Goal: Information Seeking & Learning: Learn about a topic

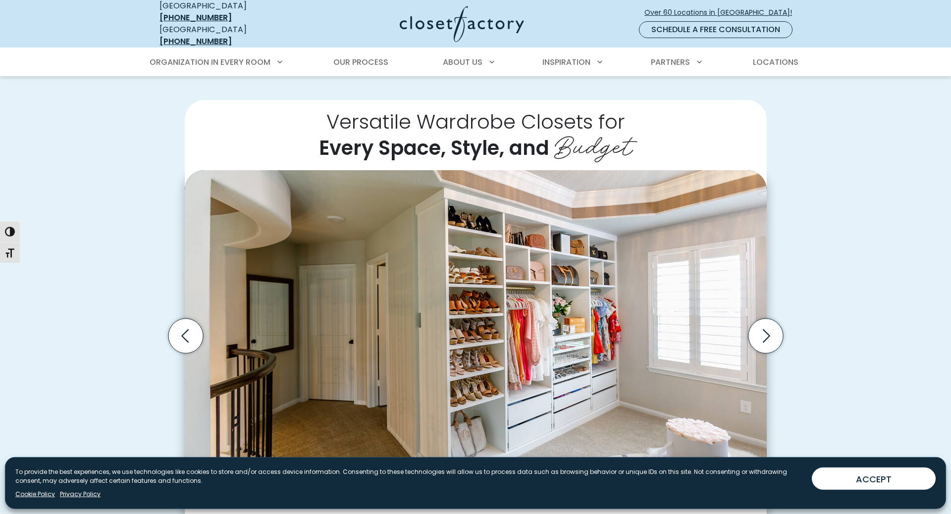
scroll to position [252, 0]
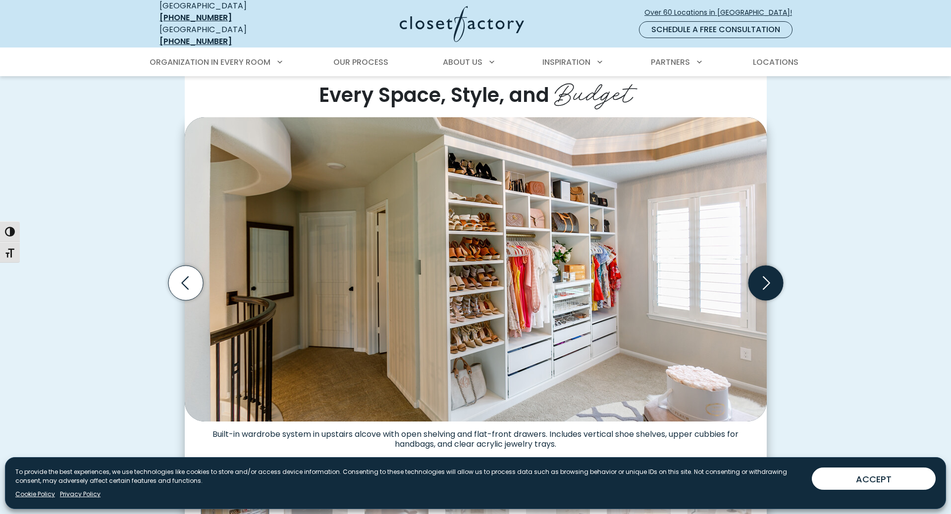
click at [762, 279] on icon "Next slide" at bounding box center [765, 283] width 35 height 35
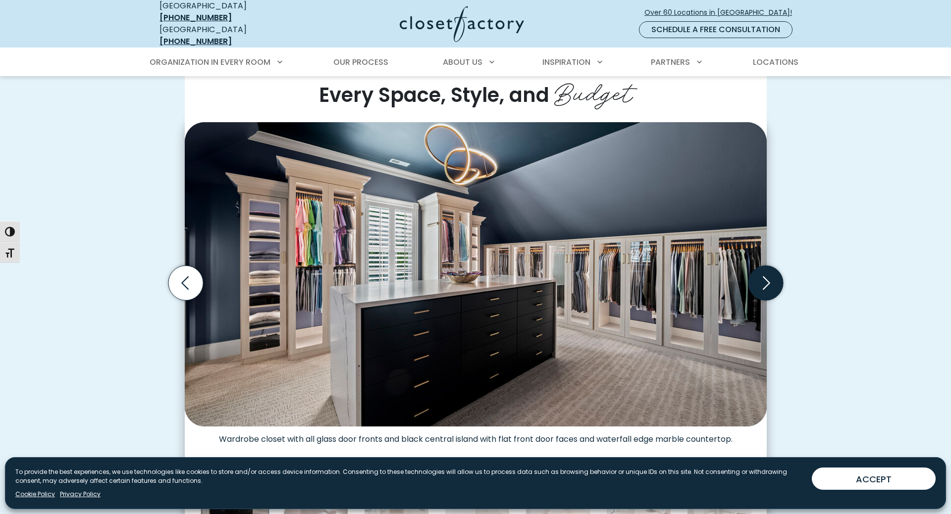
click at [762, 279] on icon "Next slide" at bounding box center [765, 283] width 35 height 35
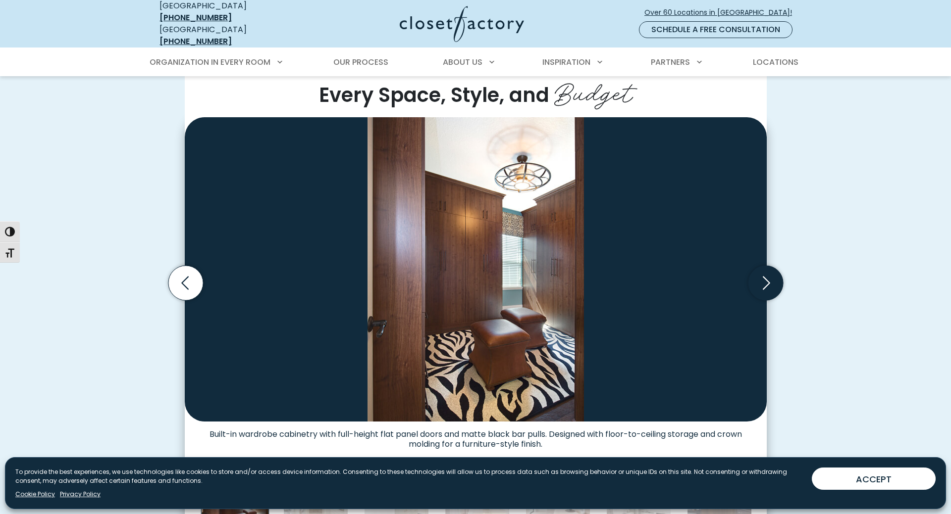
click at [762, 279] on icon "Next slide" at bounding box center [765, 283] width 35 height 35
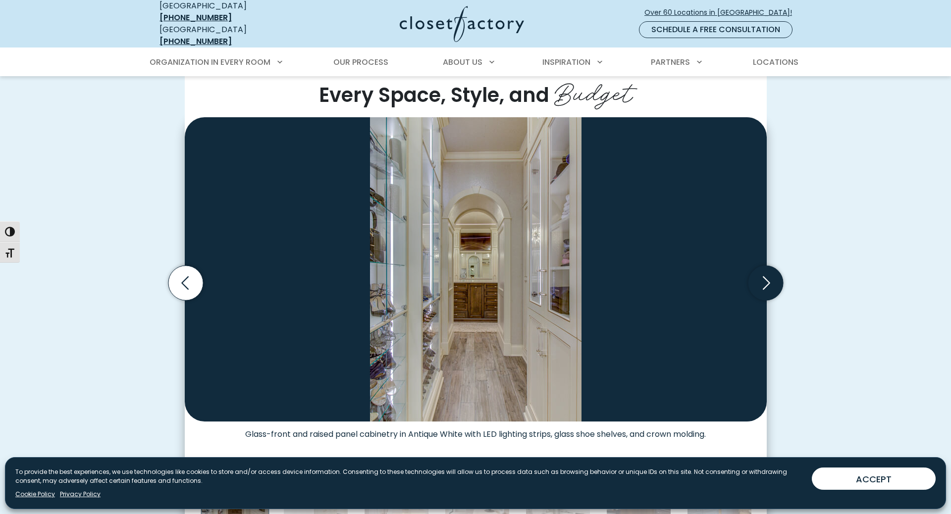
click at [762, 279] on icon "Next slide" at bounding box center [765, 283] width 35 height 35
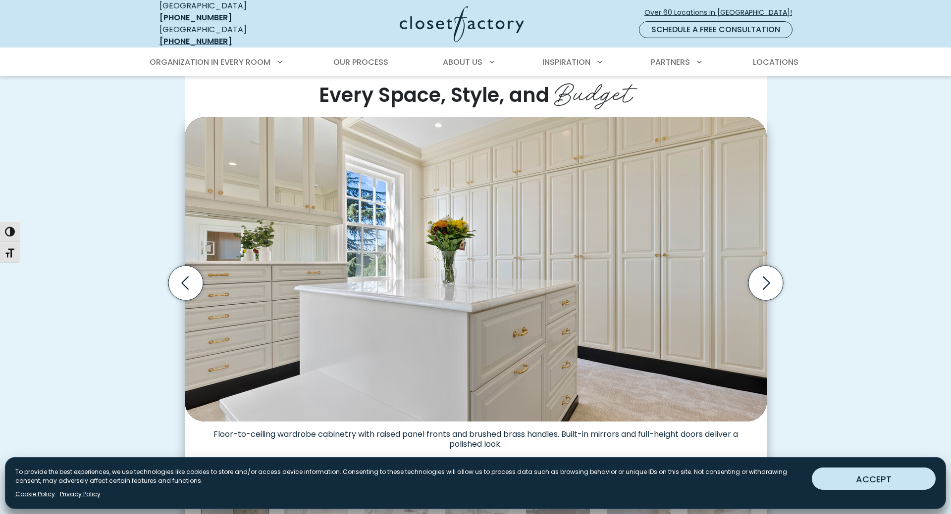
click at [855, 485] on button "ACCEPT" at bounding box center [873, 479] width 124 height 22
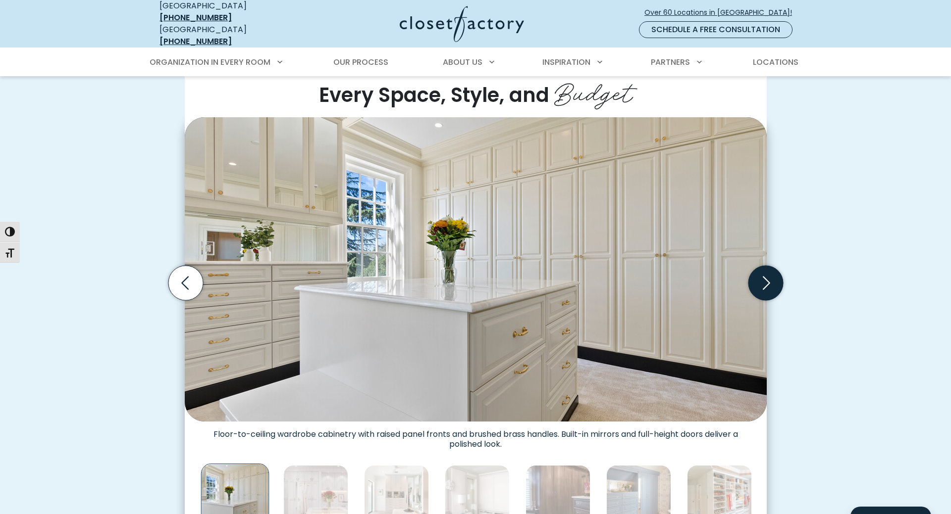
drag, startPoint x: 770, startPoint y: 281, endPoint x: 761, endPoint y: 281, distance: 9.4
click at [770, 280] on icon "Next slide" at bounding box center [765, 283] width 35 height 35
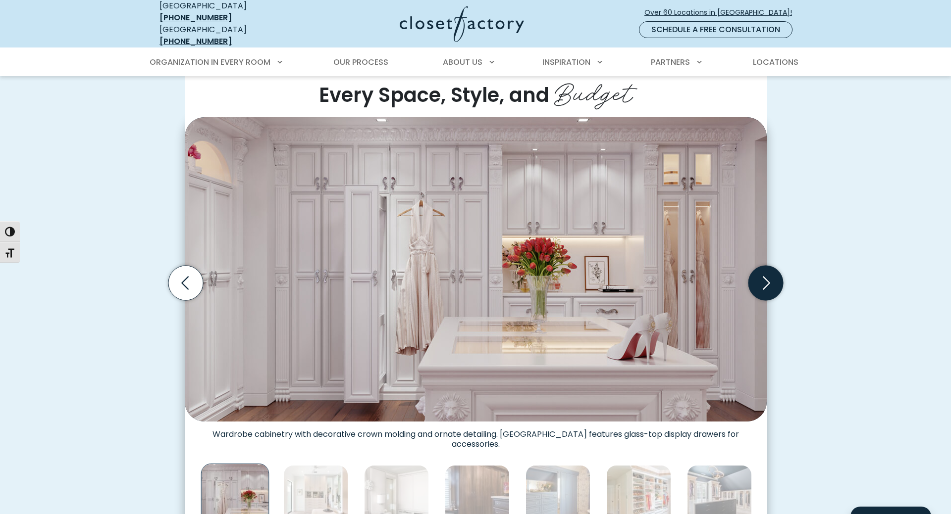
click at [761, 281] on icon "Next slide" at bounding box center [765, 283] width 35 height 35
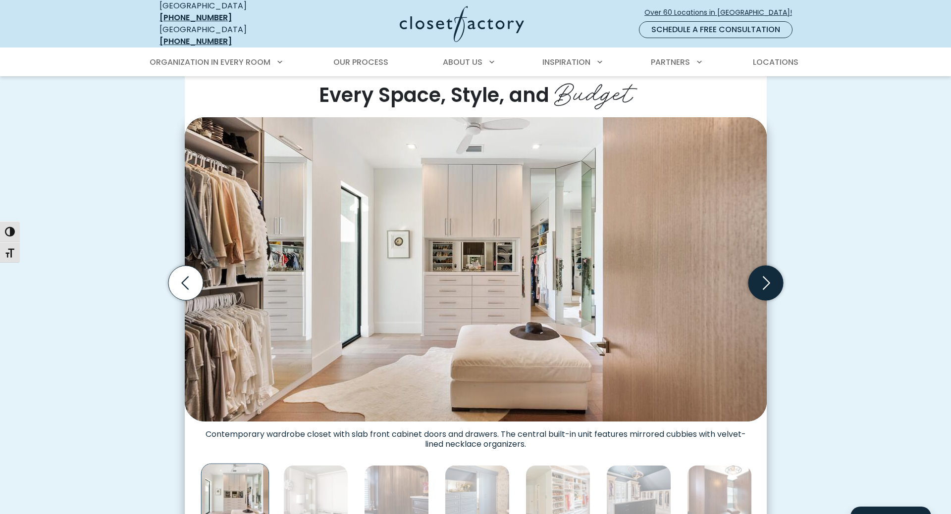
click at [761, 281] on icon "Next slide" at bounding box center [765, 283] width 35 height 35
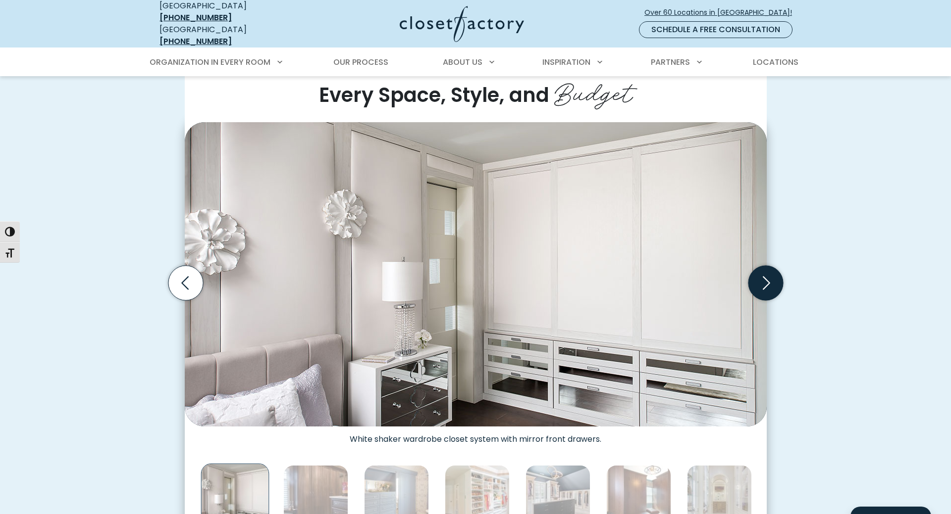
click at [761, 281] on icon "Next slide" at bounding box center [765, 283] width 35 height 35
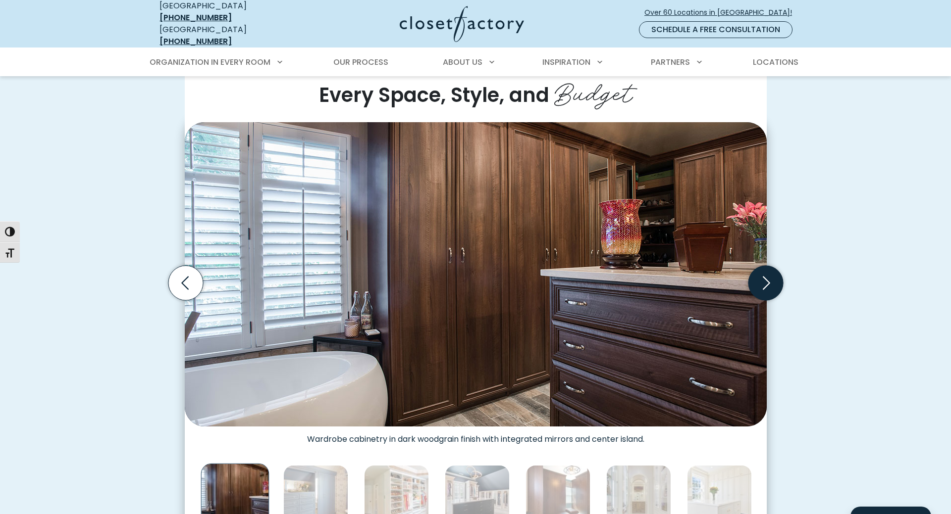
click at [761, 281] on icon "Next slide" at bounding box center [765, 283] width 35 height 35
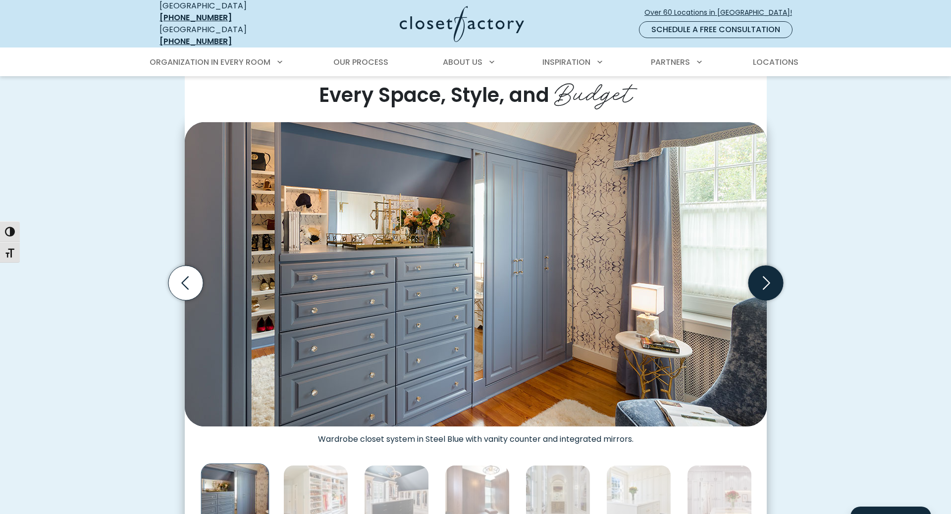
click at [761, 281] on icon "Next slide" at bounding box center [765, 283] width 35 height 35
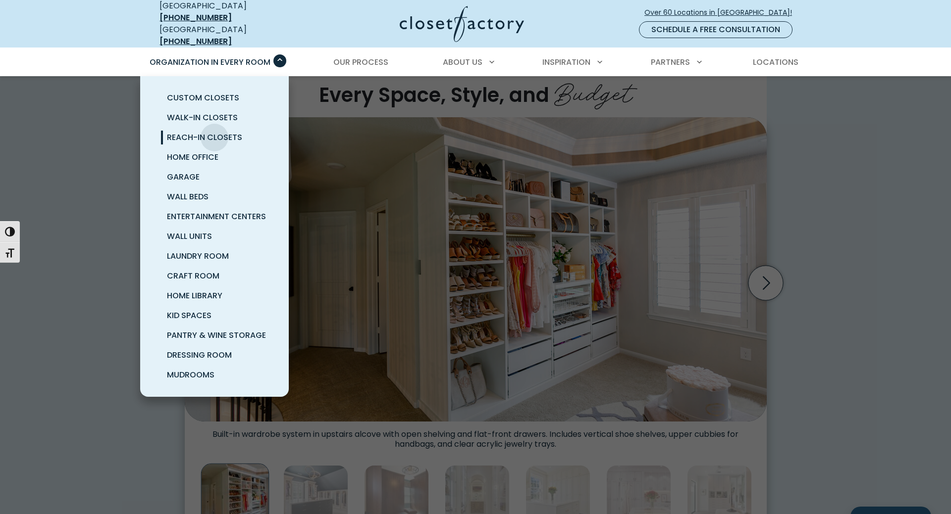
click at [214, 132] on span "Reach-In Closets" at bounding box center [204, 137] width 75 height 11
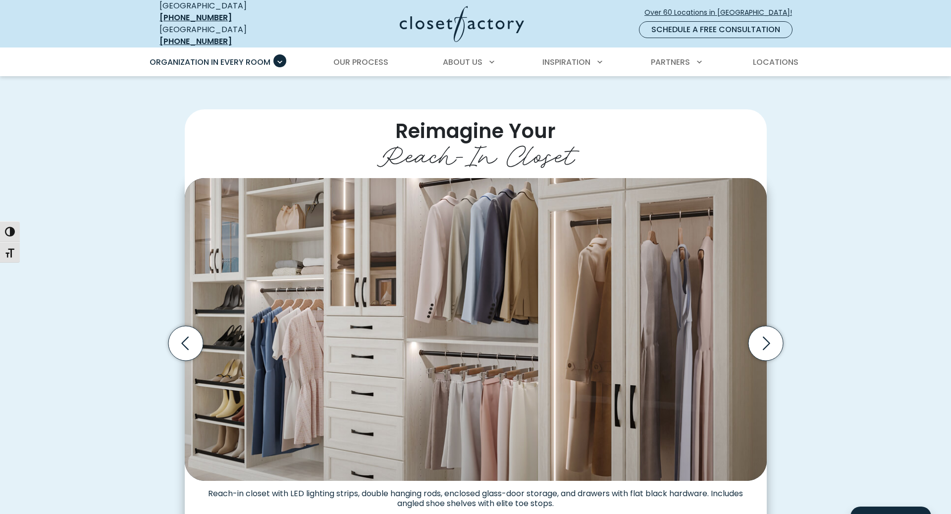
scroll to position [202, 0]
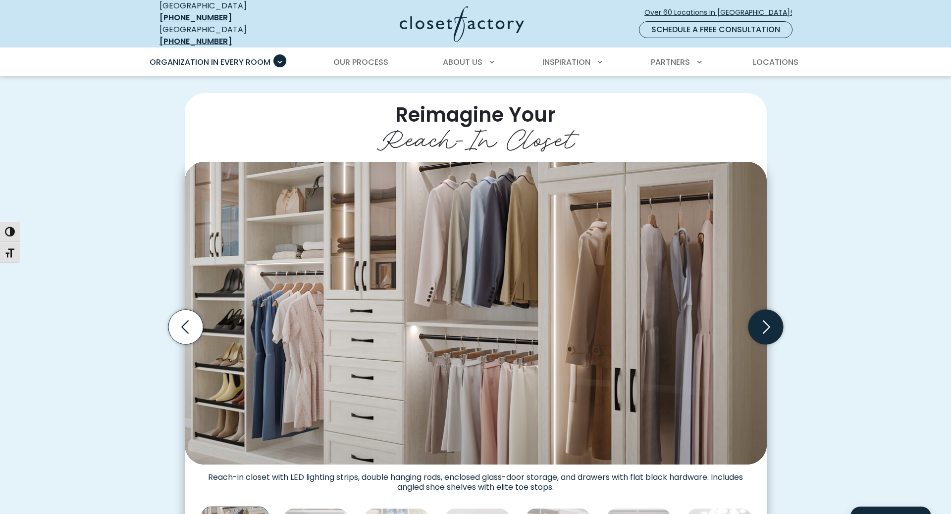
click at [770, 325] on icon "Next slide" at bounding box center [765, 327] width 35 height 35
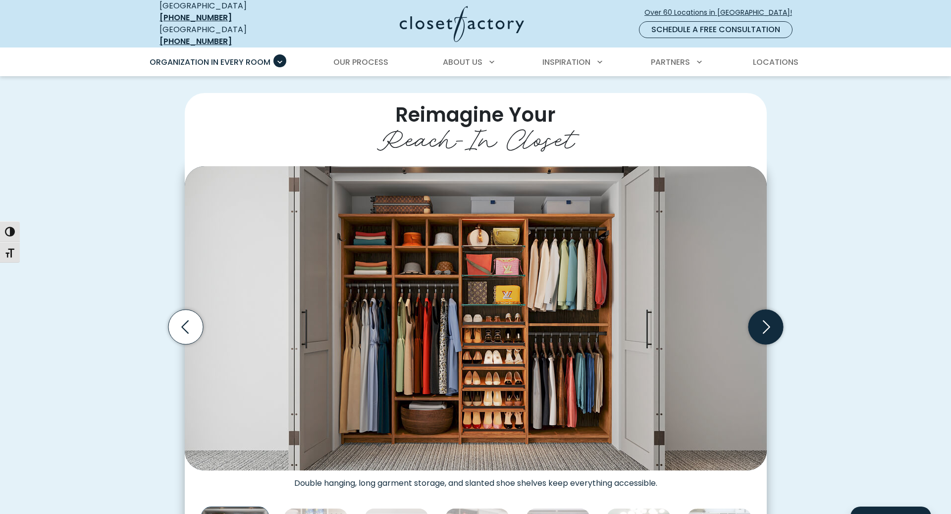
click at [770, 325] on icon "Next slide" at bounding box center [765, 327] width 35 height 35
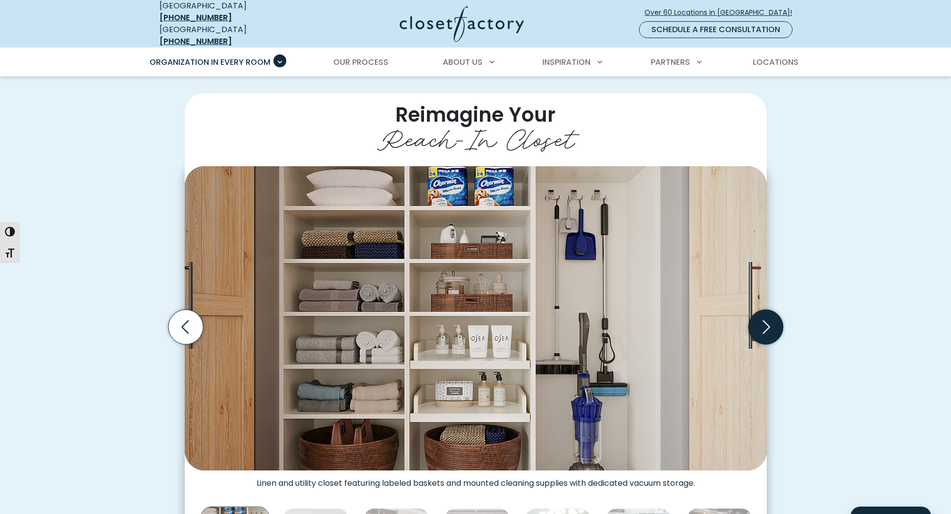
click at [770, 325] on icon "Next slide" at bounding box center [765, 327] width 35 height 35
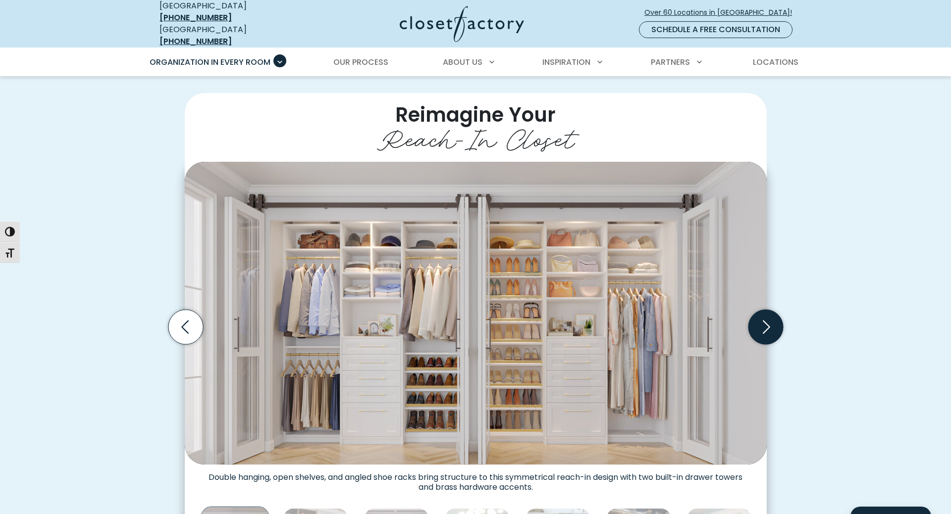
click at [770, 325] on icon "Next slide" at bounding box center [765, 327] width 35 height 35
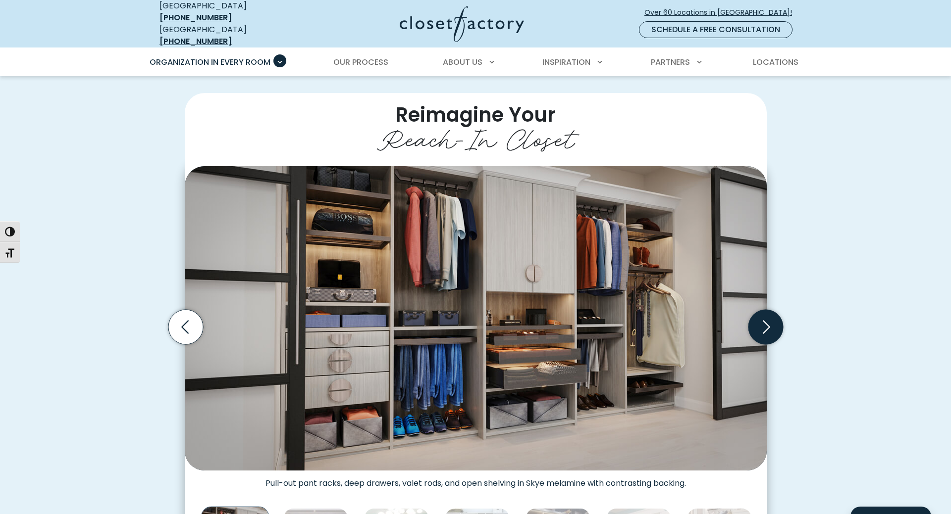
click at [770, 325] on icon "Next slide" at bounding box center [765, 327] width 35 height 35
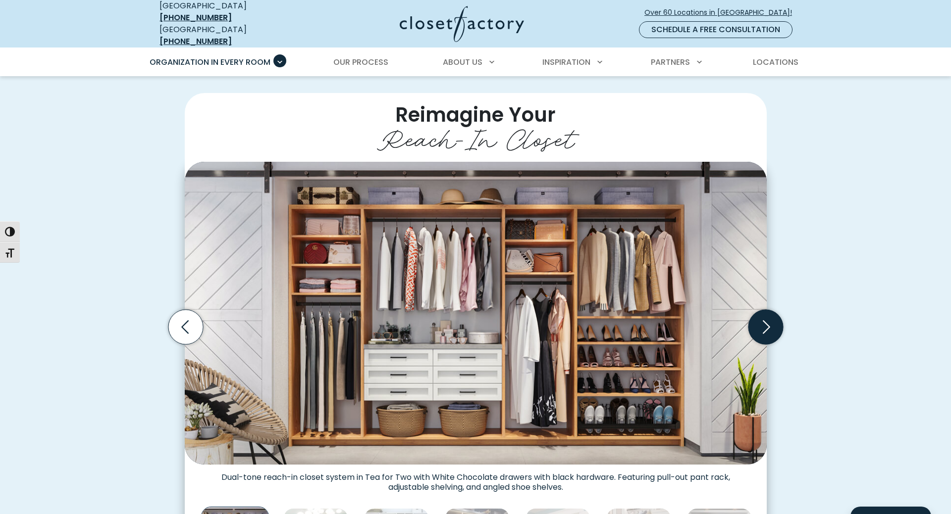
click at [770, 325] on icon "Next slide" at bounding box center [765, 327] width 35 height 35
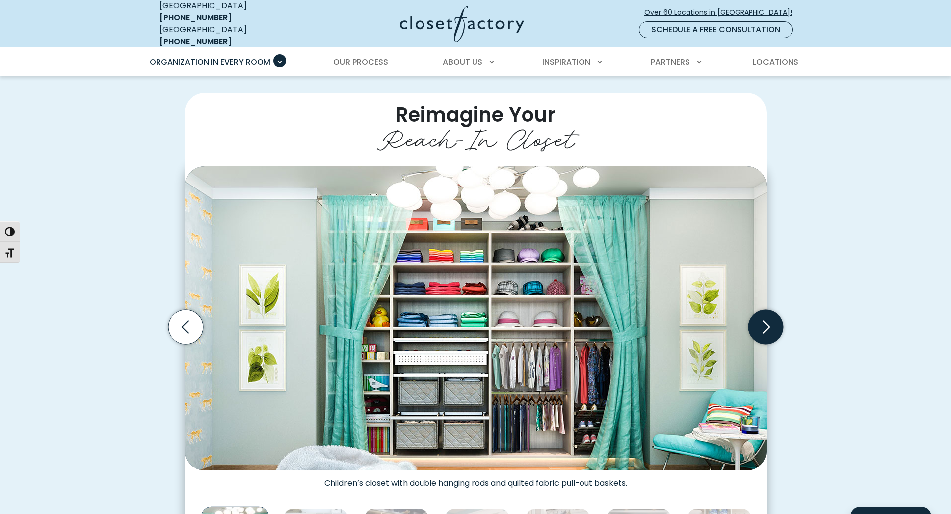
click at [770, 324] on icon "Next slide" at bounding box center [765, 327] width 35 height 35
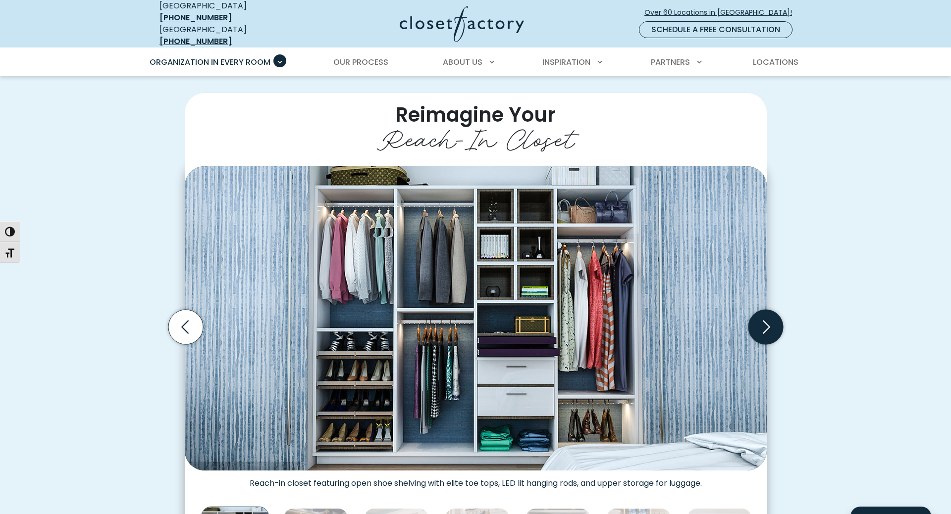
click at [770, 324] on icon "Next slide" at bounding box center [765, 327] width 35 height 35
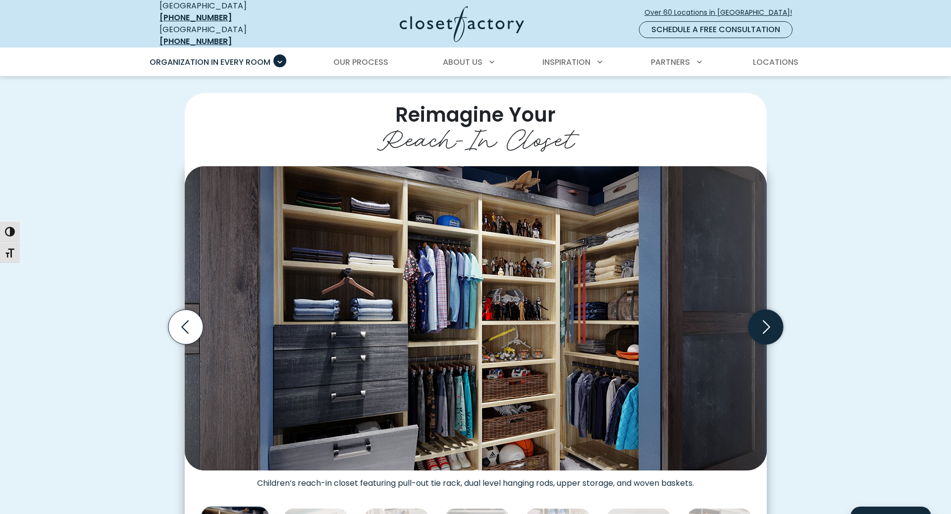
click at [770, 324] on icon "Next slide" at bounding box center [765, 327] width 35 height 35
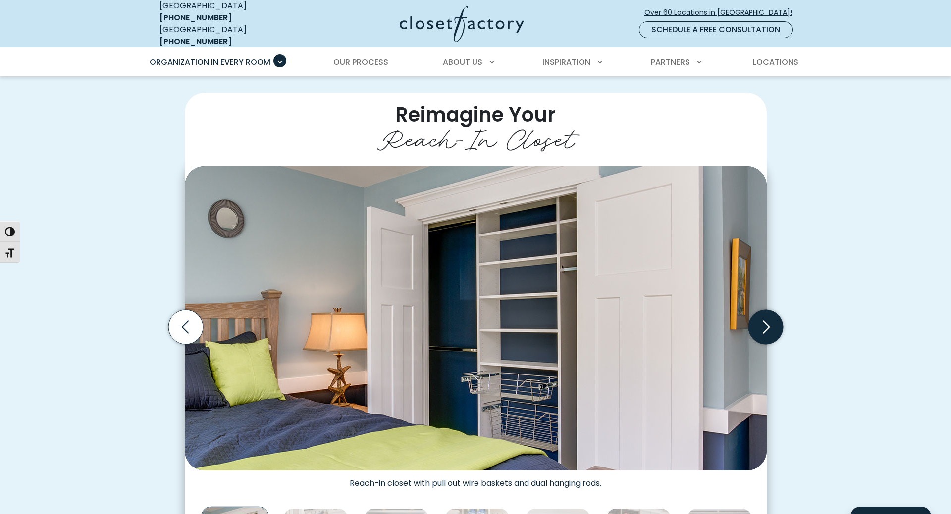
click at [770, 324] on icon "Next slide" at bounding box center [765, 327] width 35 height 35
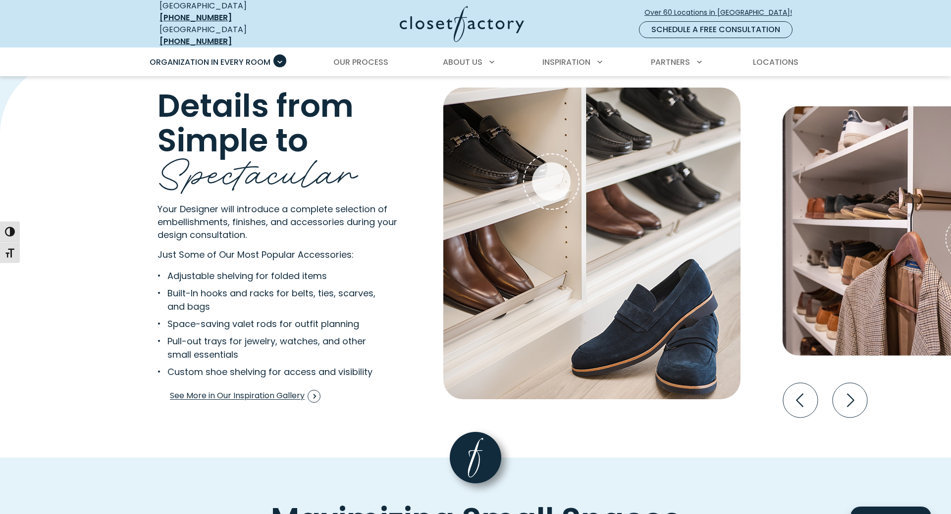
scroll to position [1868, 0]
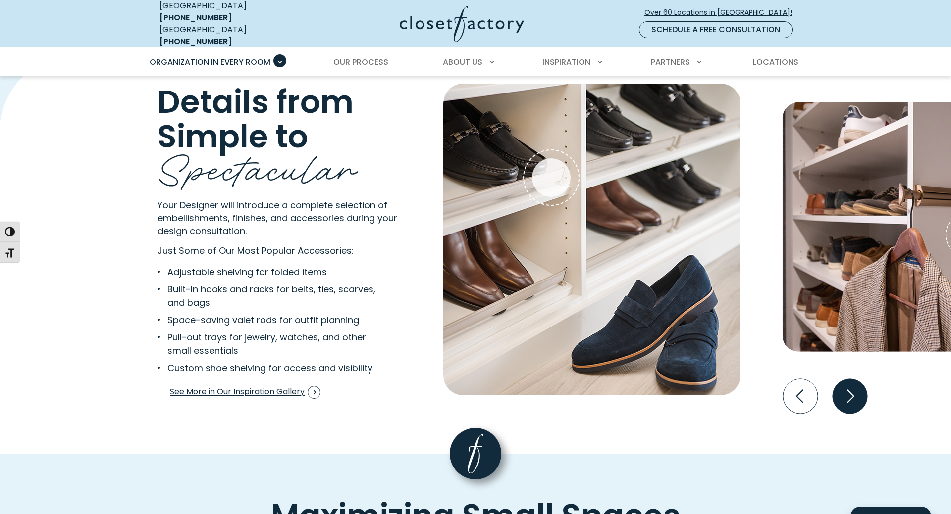
click at [856, 388] on icon "Next slide" at bounding box center [849, 396] width 35 height 35
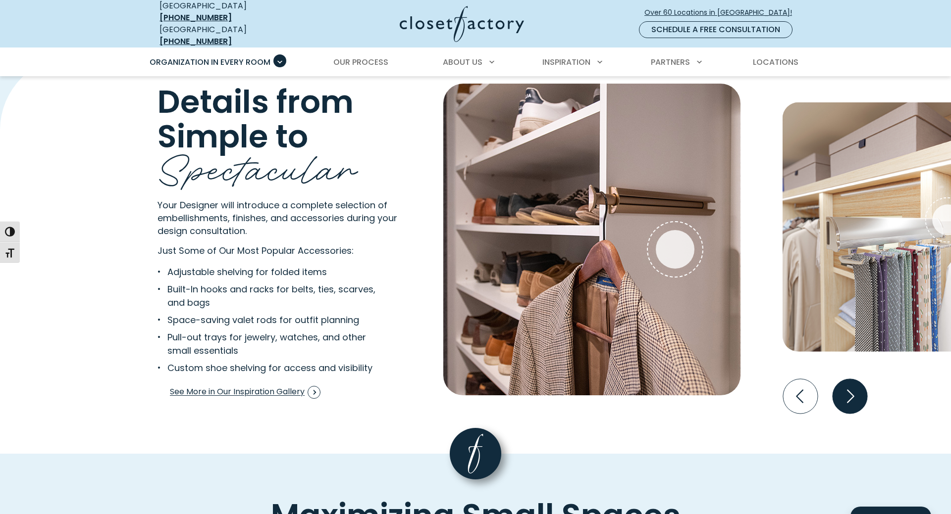
click at [856, 388] on icon "Next slide" at bounding box center [849, 396] width 35 height 35
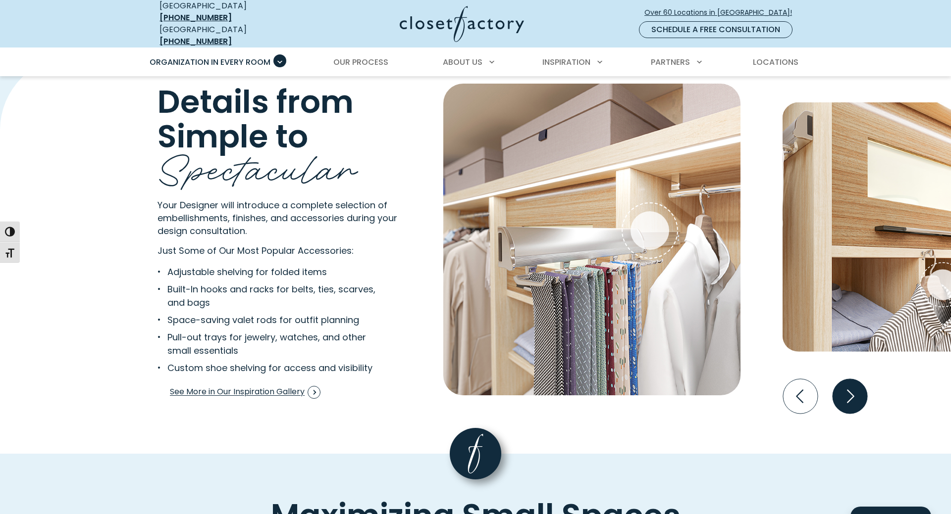
click at [856, 388] on icon "Next slide" at bounding box center [849, 396] width 35 height 35
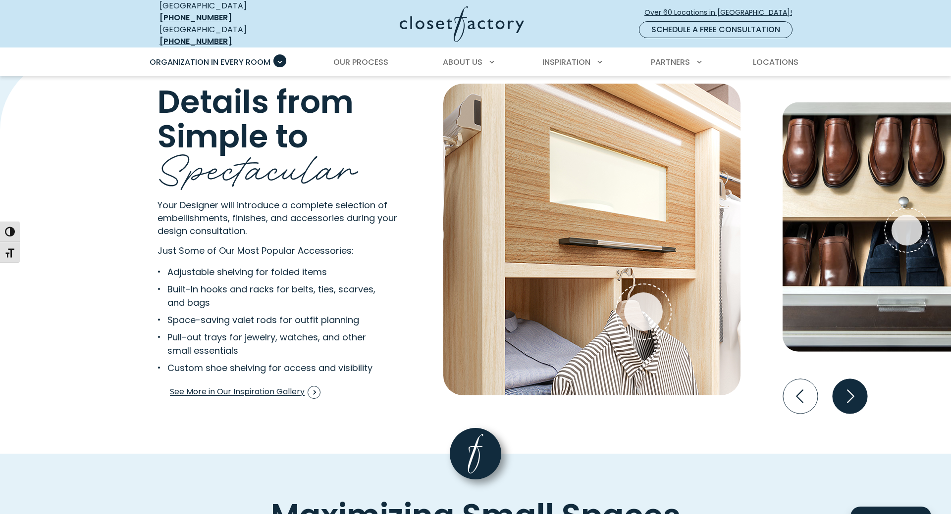
click at [856, 388] on icon "Next slide" at bounding box center [849, 396] width 35 height 35
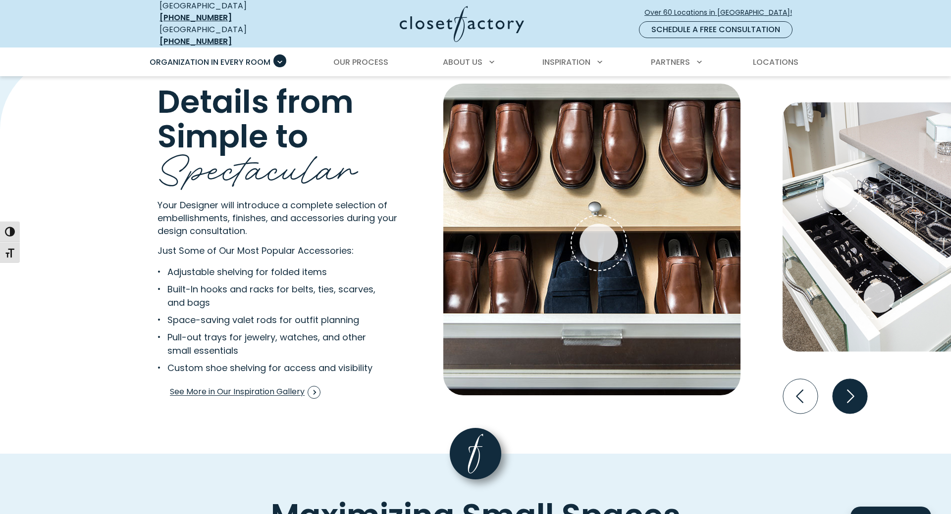
click at [843, 398] on icon "Next slide" at bounding box center [849, 396] width 35 height 35
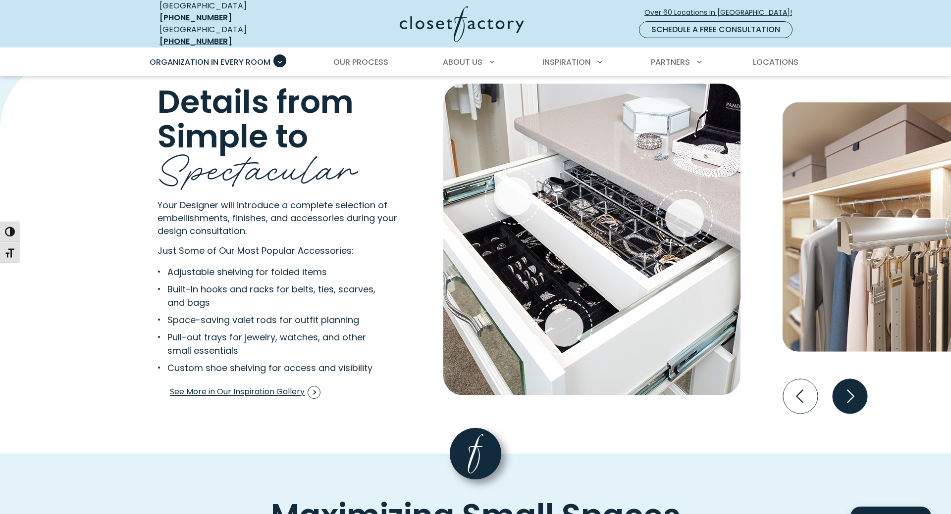
click at [848, 393] on icon "Next slide" at bounding box center [849, 396] width 35 height 35
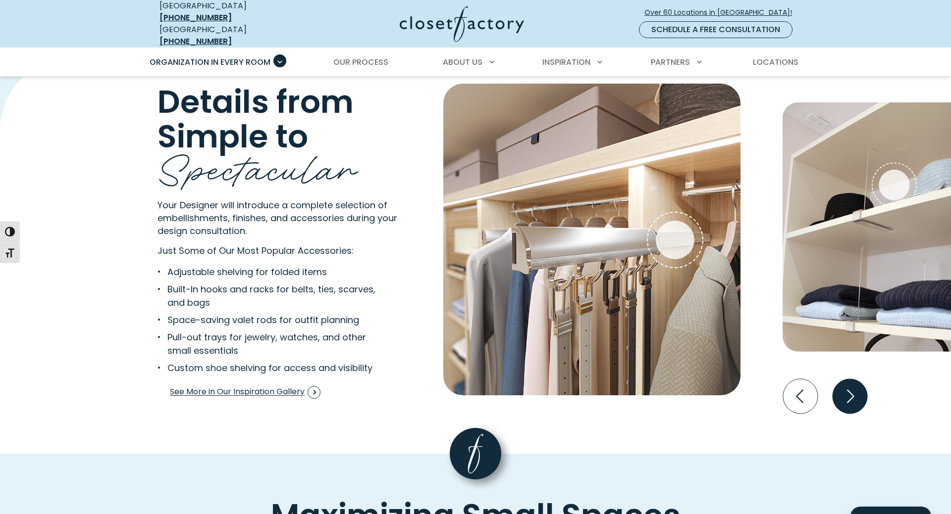
click at [848, 391] on icon "Next slide" at bounding box center [849, 396] width 35 height 35
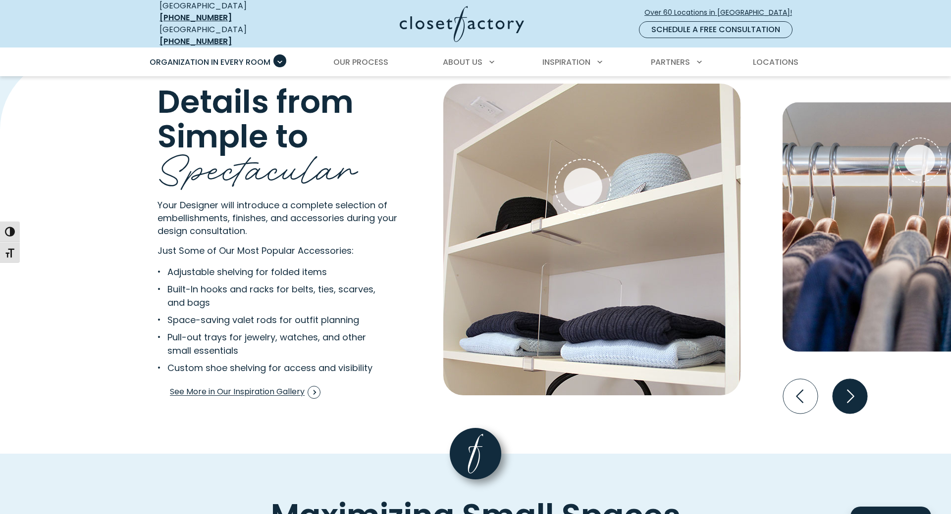
click at [848, 391] on icon "Next slide" at bounding box center [849, 396] width 35 height 35
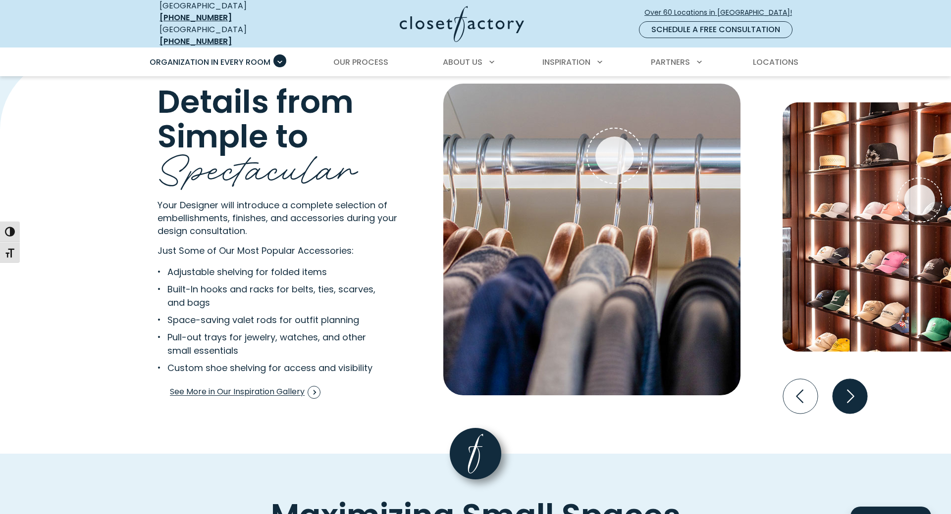
click at [848, 391] on icon "Next slide" at bounding box center [849, 396] width 35 height 35
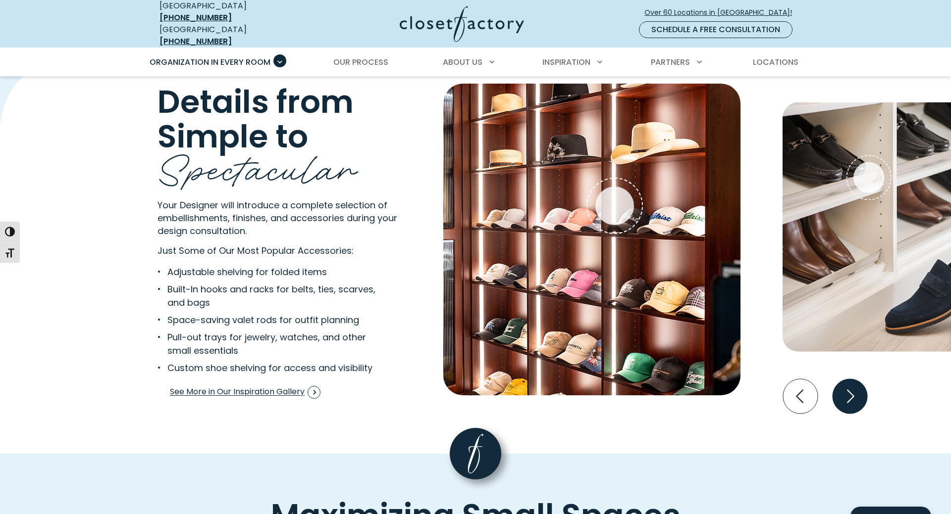
click at [848, 391] on icon "Next slide" at bounding box center [849, 396] width 35 height 35
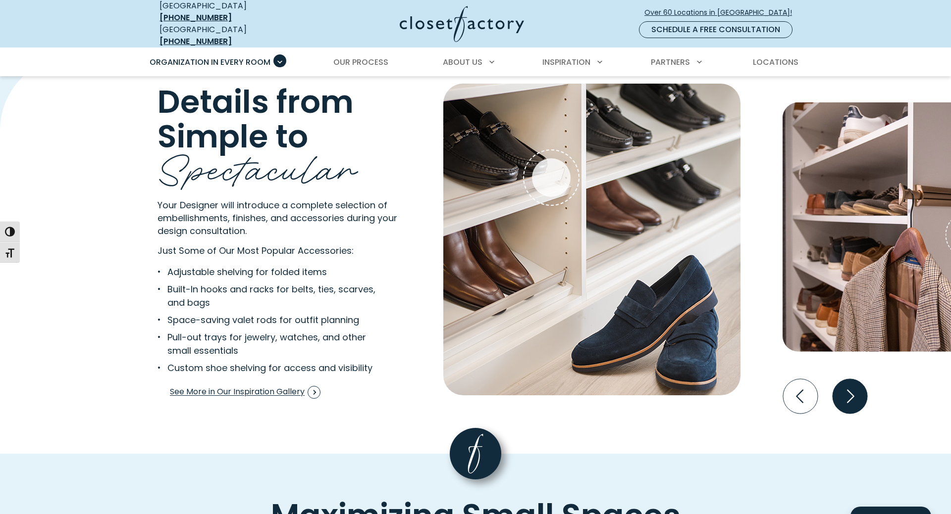
click at [848, 391] on icon "Next slide" at bounding box center [849, 396] width 35 height 35
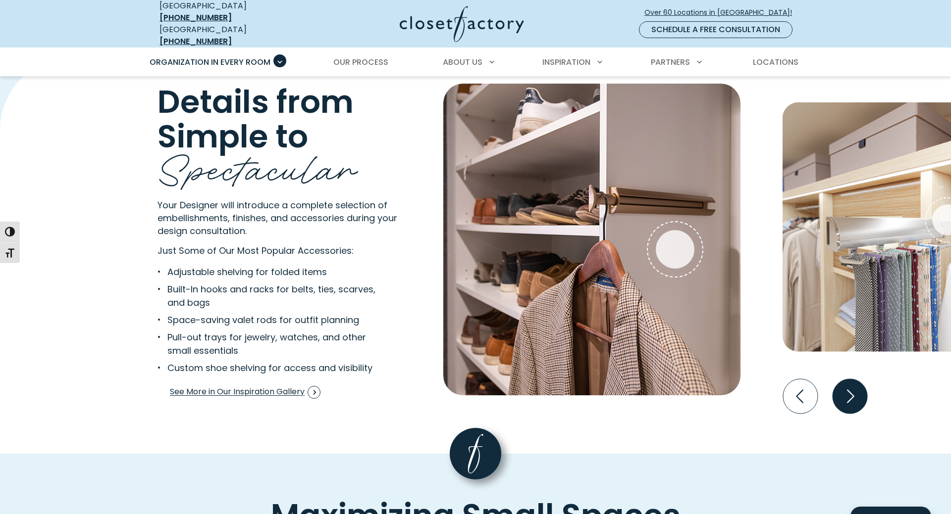
click at [848, 391] on icon "Next slide" at bounding box center [849, 396] width 35 height 35
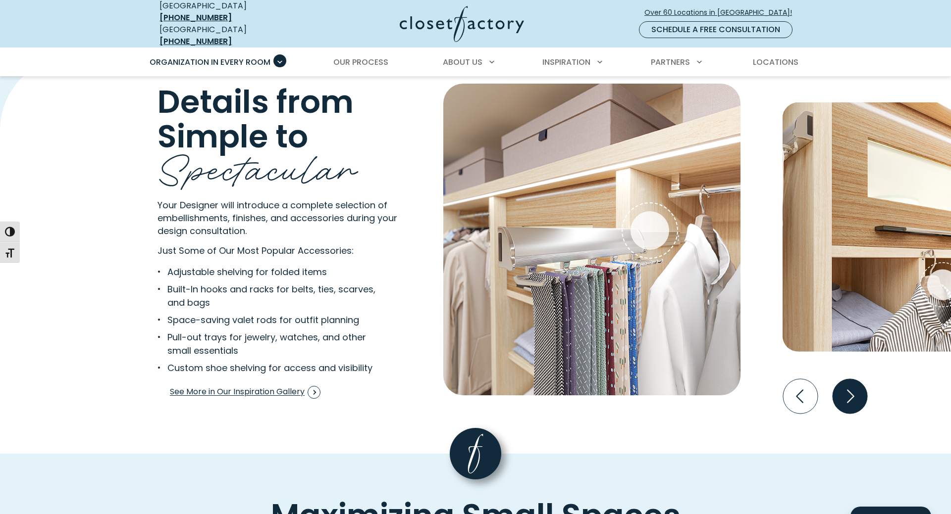
click at [848, 391] on icon "Next slide" at bounding box center [849, 396] width 35 height 35
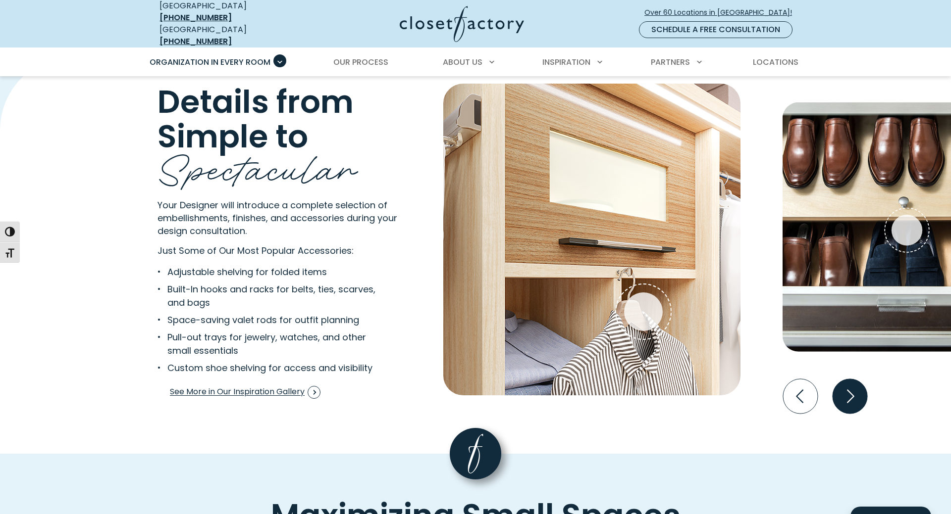
click at [848, 391] on icon "Next slide" at bounding box center [849, 396] width 35 height 35
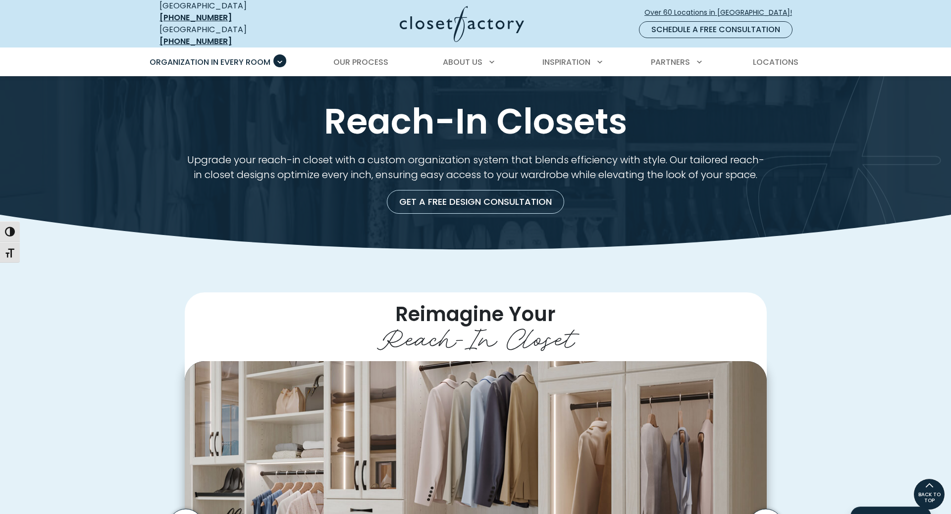
scroll to position [0, 0]
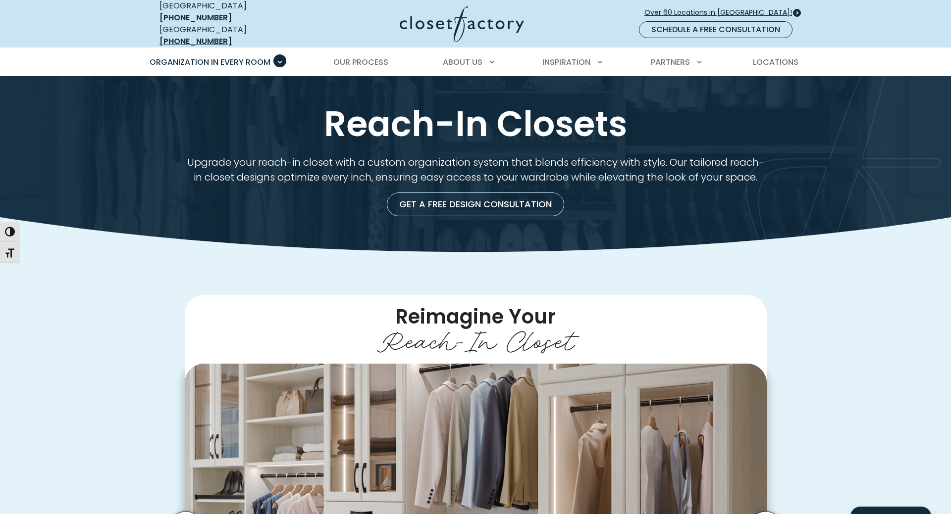
click at [701, 8] on span "Over 60 Locations in [GEOGRAPHIC_DATA]!" at bounding box center [721, 12] width 155 height 10
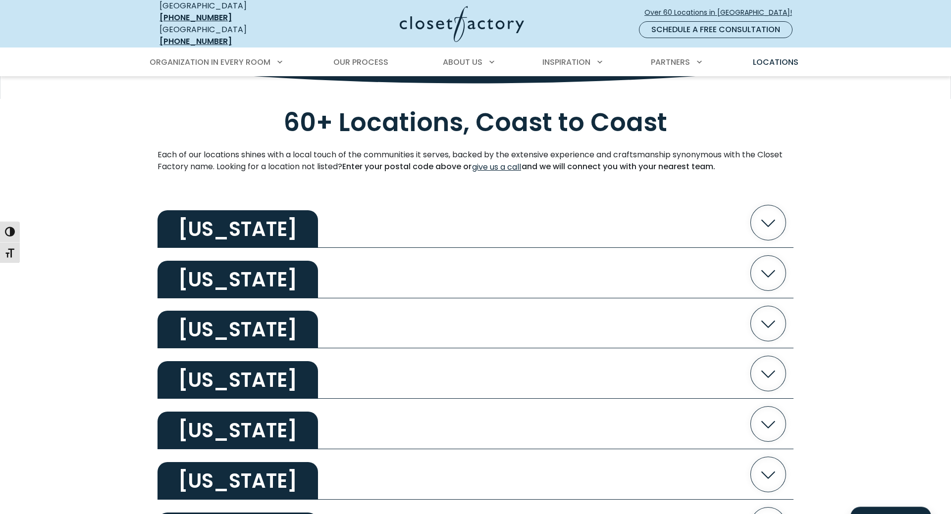
scroll to position [252, 0]
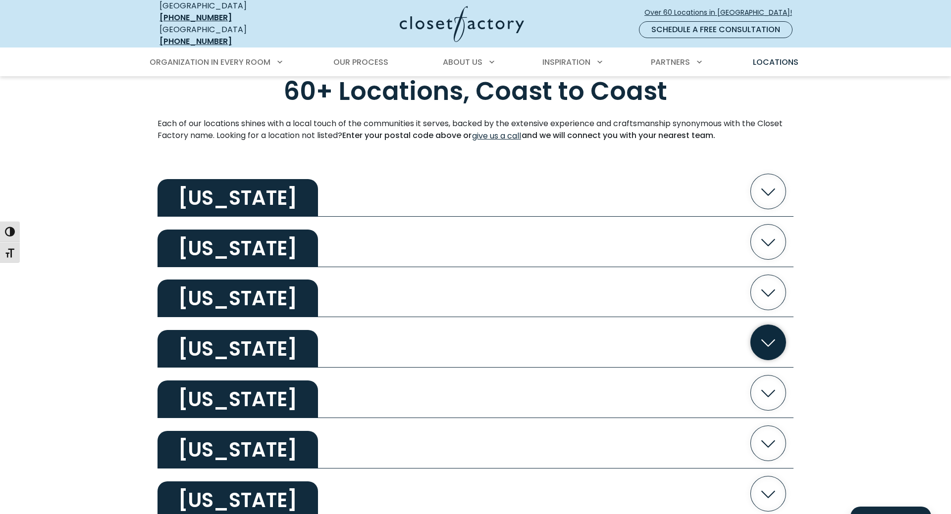
click at [232, 344] on h2 "[US_STATE]" at bounding box center [237, 349] width 160 height 38
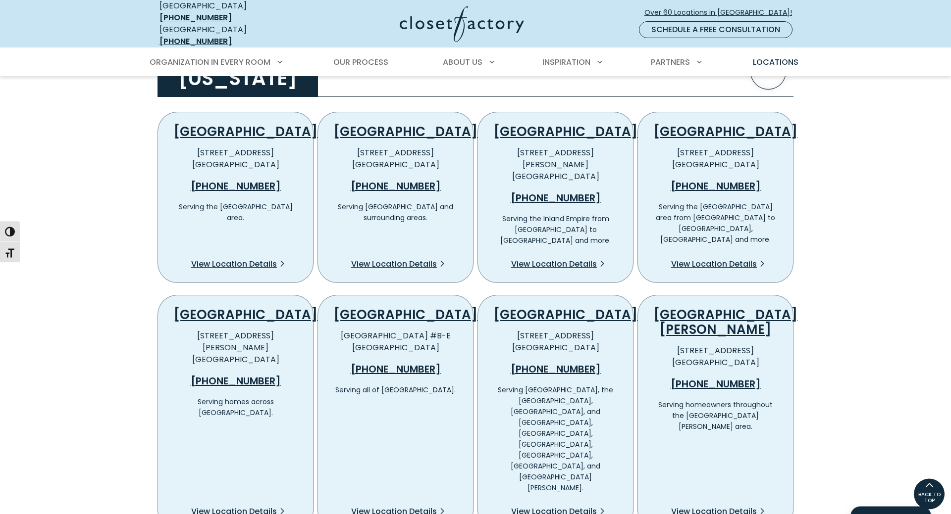
scroll to position [504, 0]
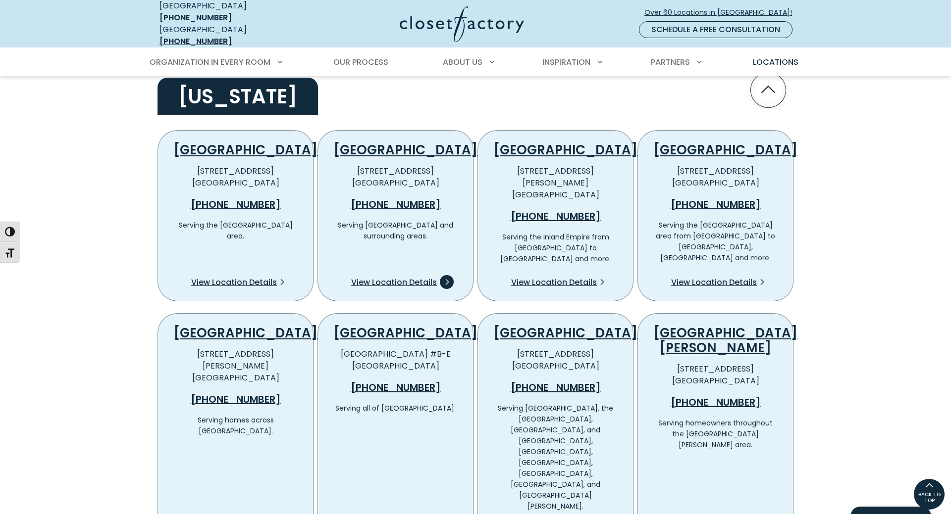
click at [416, 277] on span "View Location Details" at bounding box center [394, 283] width 86 height 12
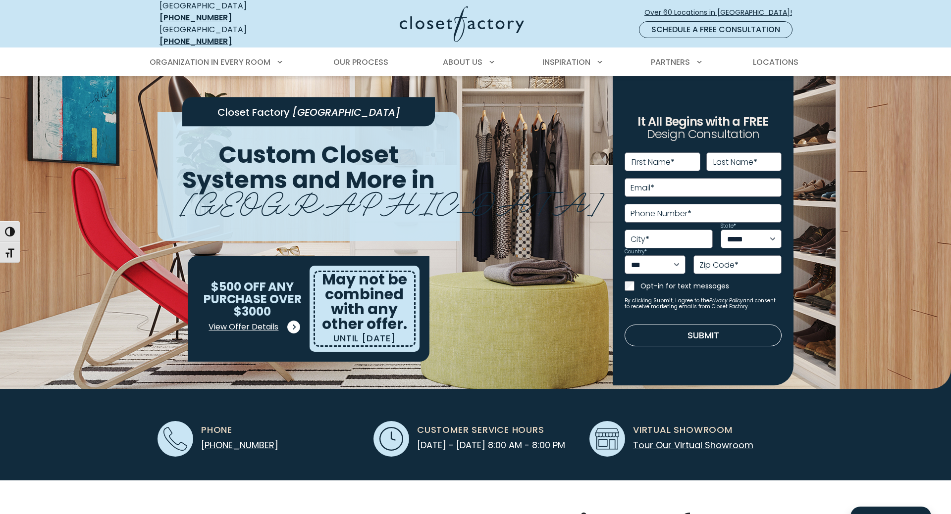
click at [249, 322] on span "View Offer Details" at bounding box center [243, 327] width 70 height 12
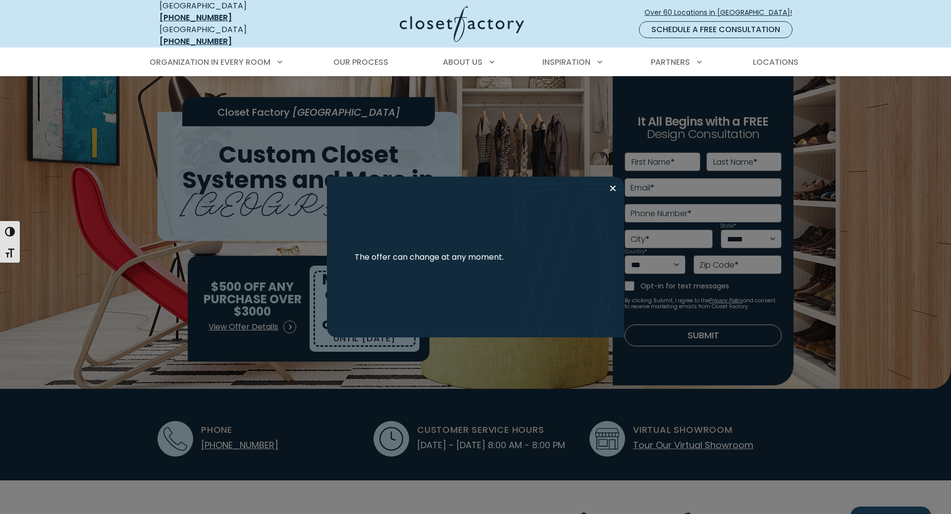
click at [610, 188] on button "Close modal" at bounding box center [612, 189] width 14 height 16
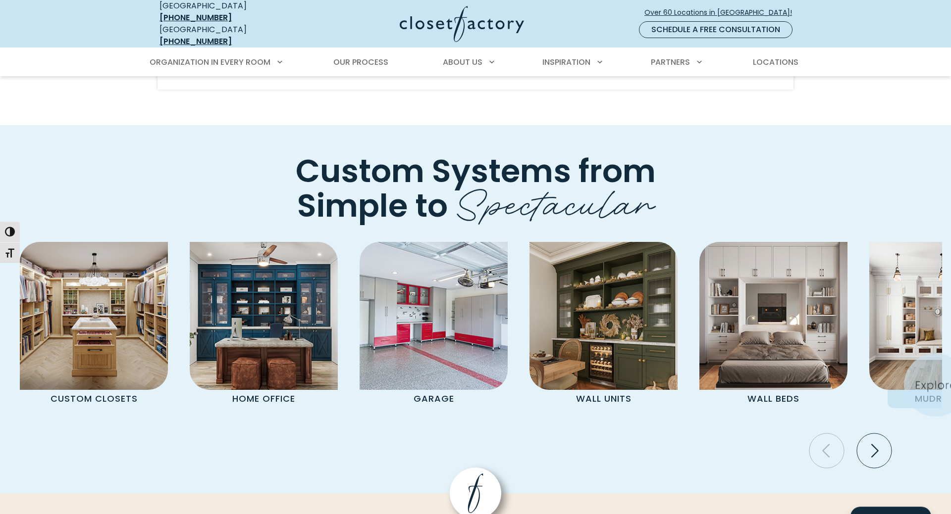
scroll to position [2979, 0]
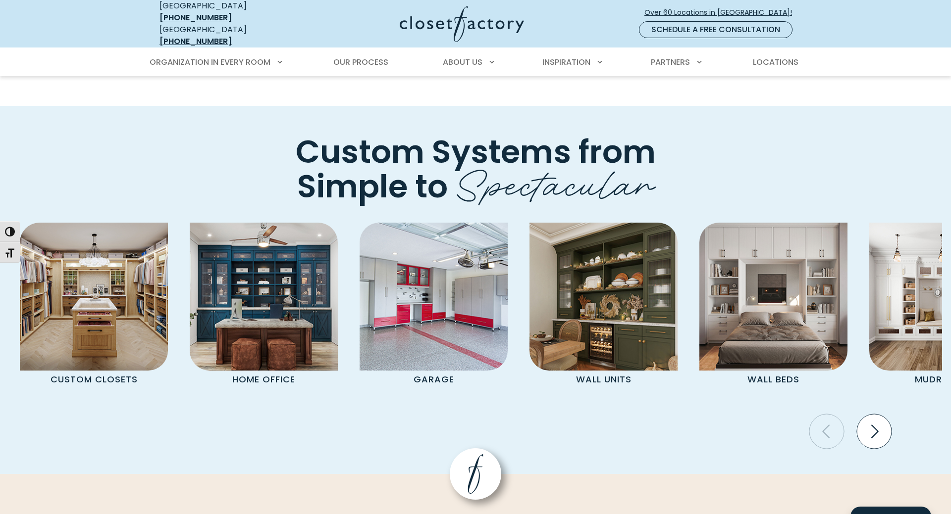
click at [869, 414] on icon "Next slide" at bounding box center [873, 431] width 35 height 35
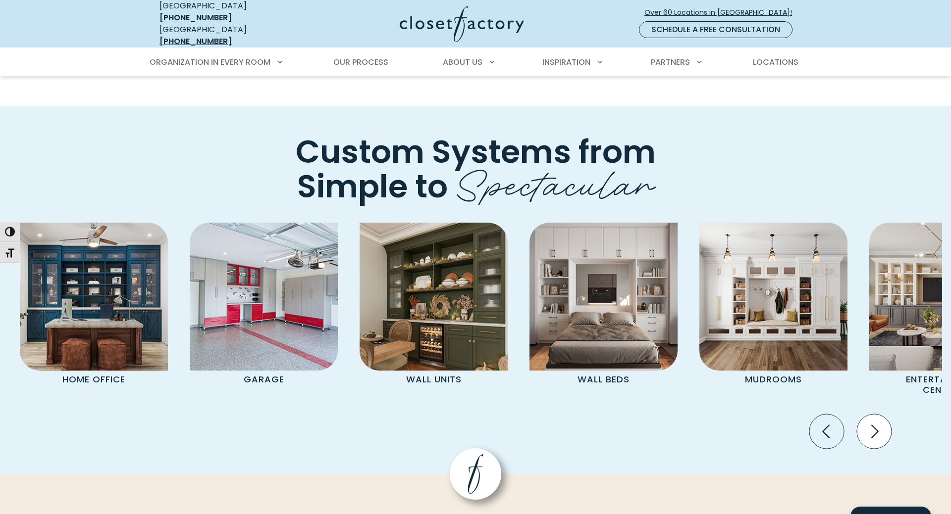
click at [869, 414] on icon "Next slide" at bounding box center [873, 431] width 35 height 35
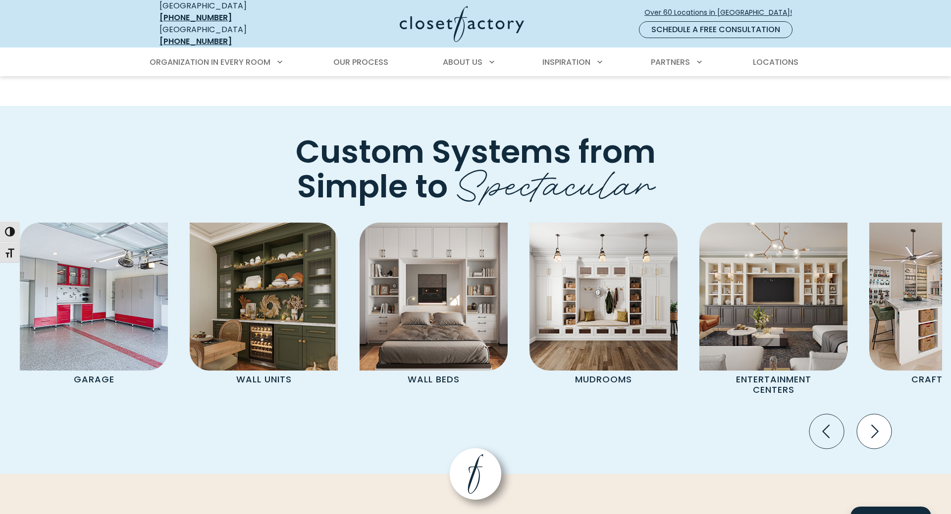
click at [869, 414] on icon "Next slide" at bounding box center [873, 431] width 35 height 35
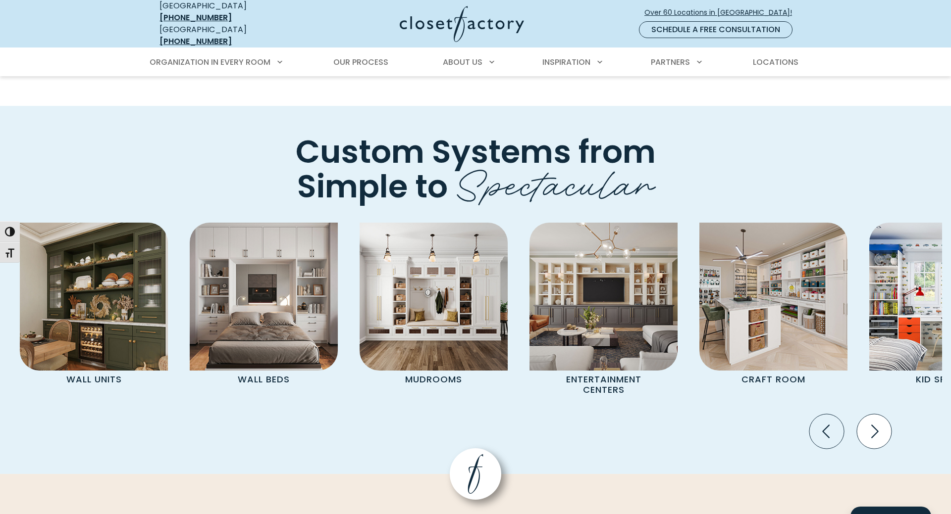
click at [878, 425] on icon "Next slide" at bounding box center [874, 431] width 7 height 13
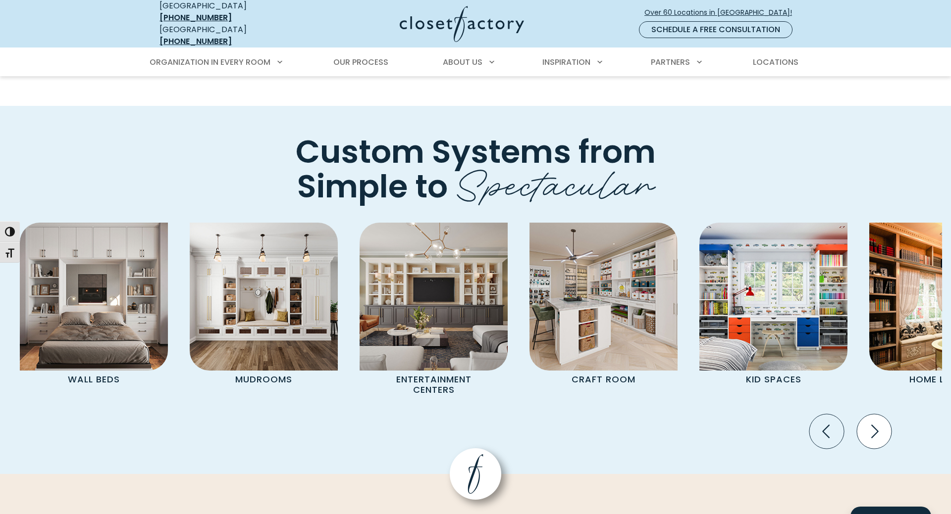
click at [878, 425] on icon "Next slide" at bounding box center [874, 431] width 7 height 13
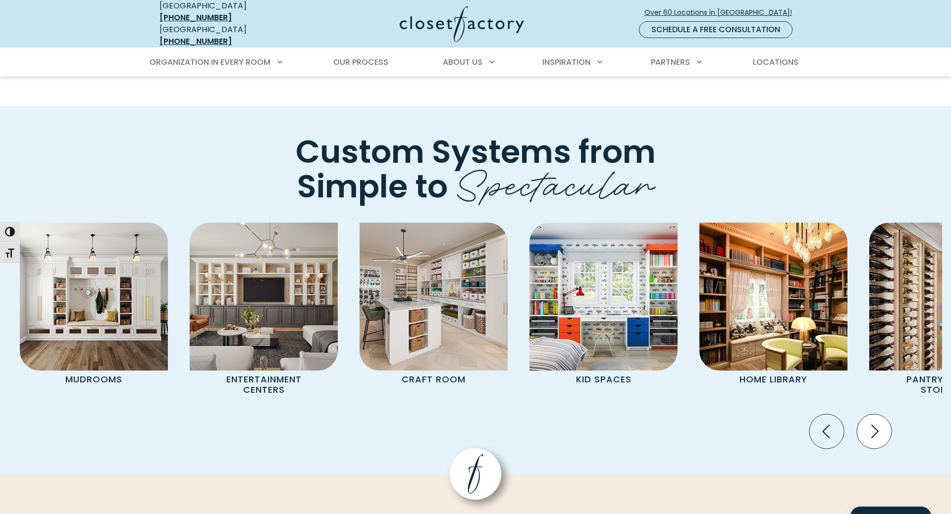
click at [878, 425] on icon "Next slide" at bounding box center [874, 431] width 7 height 13
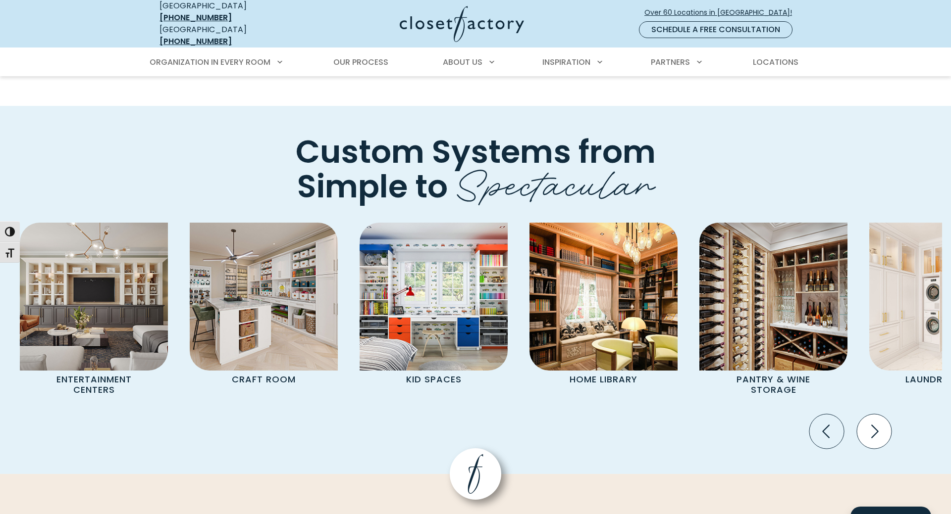
click at [878, 425] on icon "Next slide" at bounding box center [874, 431] width 7 height 13
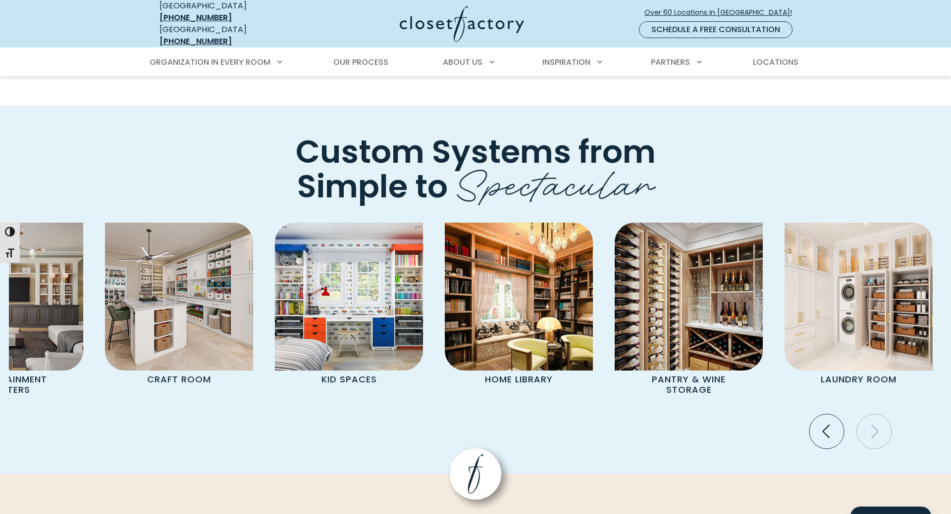
click at [878, 425] on icon "Next slide" at bounding box center [874, 431] width 7 height 13
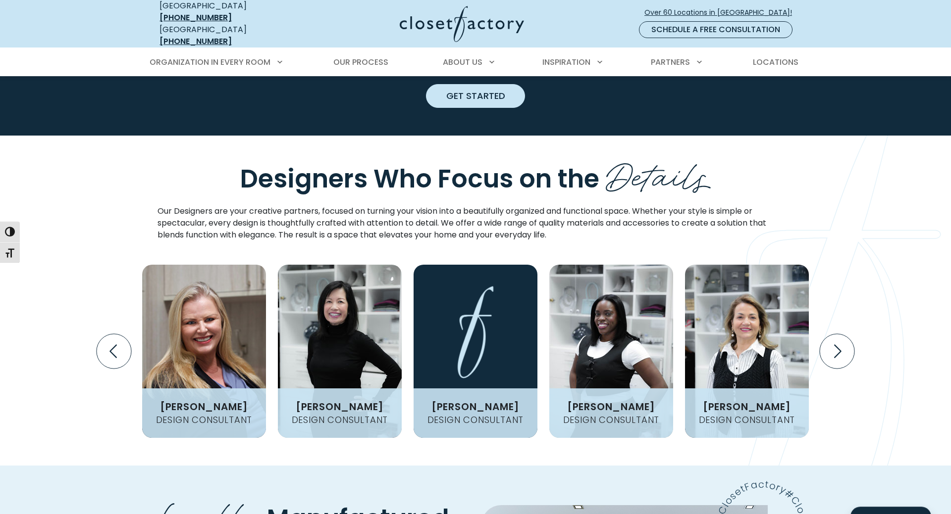
scroll to position [1065, 0]
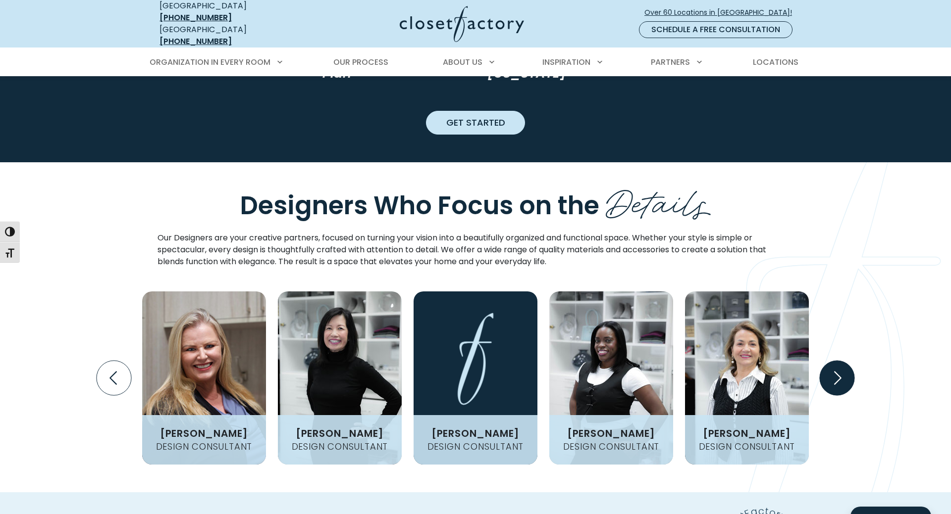
click at [845, 368] on icon "Next slide" at bounding box center [836, 378] width 35 height 35
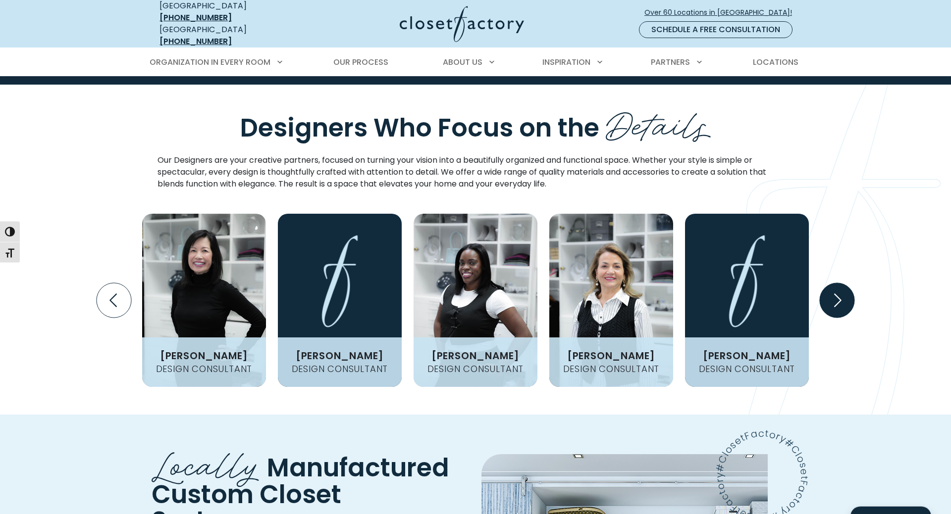
scroll to position [1166, 0]
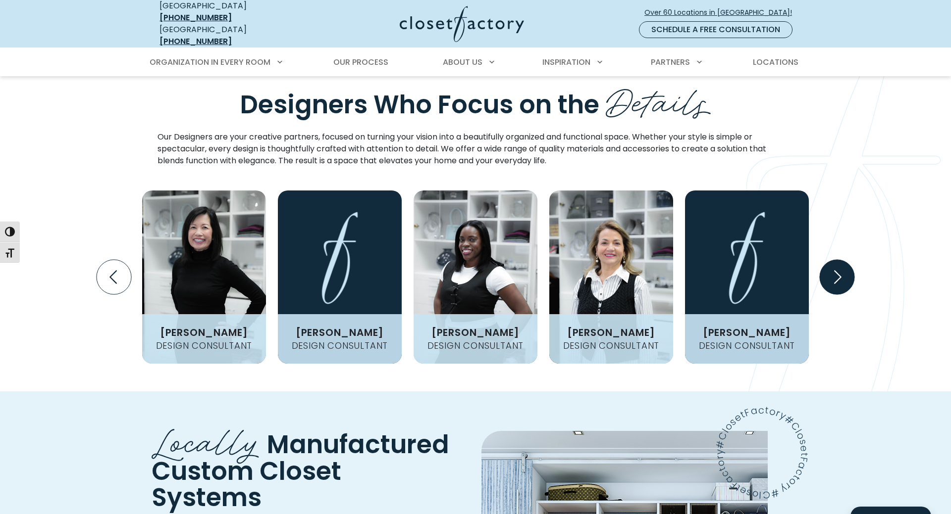
click at [830, 276] on icon "Next slide" at bounding box center [836, 277] width 35 height 35
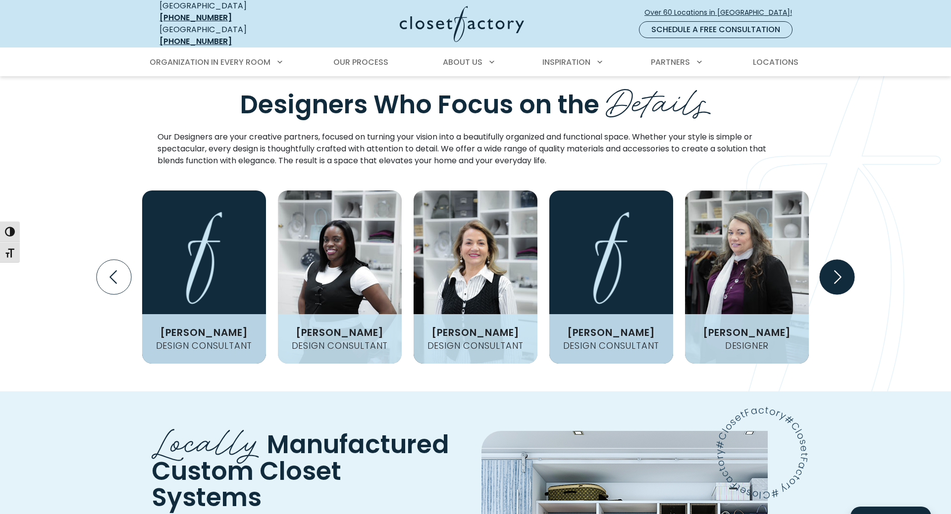
click at [830, 276] on icon "Next slide" at bounding box center [836, 277] width 35 height 35
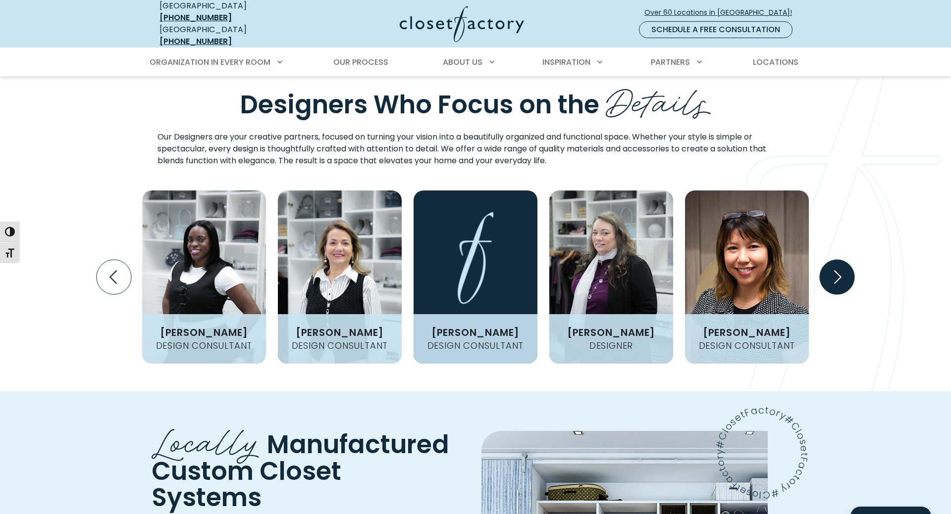
click at [830, 276] on icon "Next slide" at bounding box center [836, 277] width 35 height 35
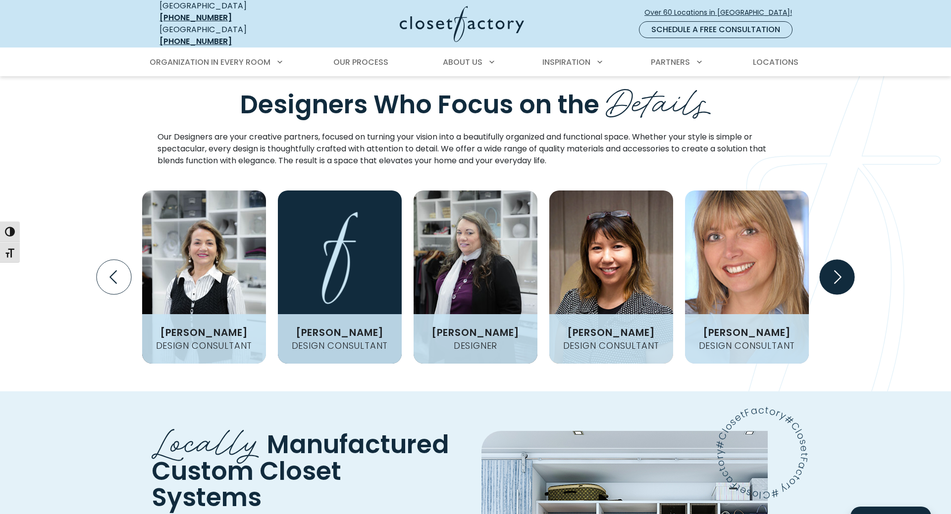
click at [830, 276] on icon "Next slide" at bounding box center [836, 277] width 35 height 35
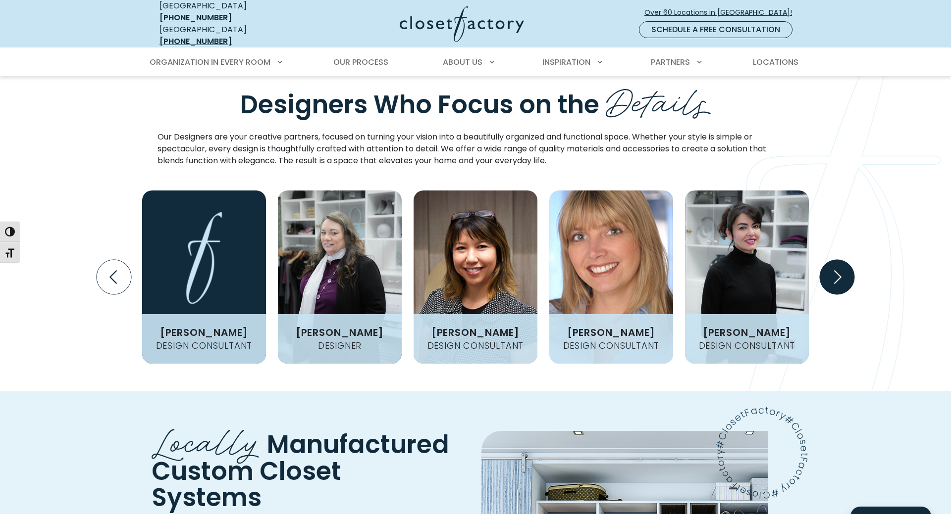
click at [830, 276] on icon "Next slide" at bounding box center [836, 277] width 35 height 35
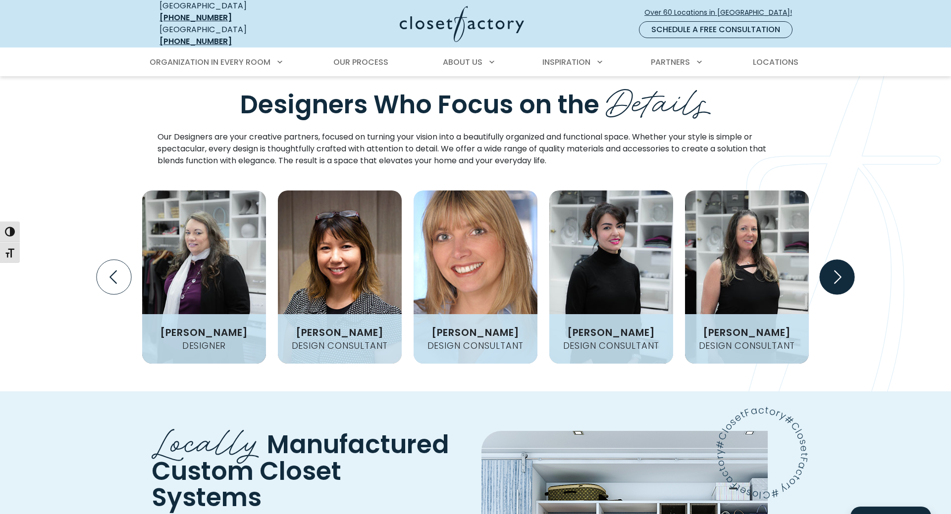
click at [830, 276] on icon "Next slide" at bounding box center [836, 277] width 35 height 35
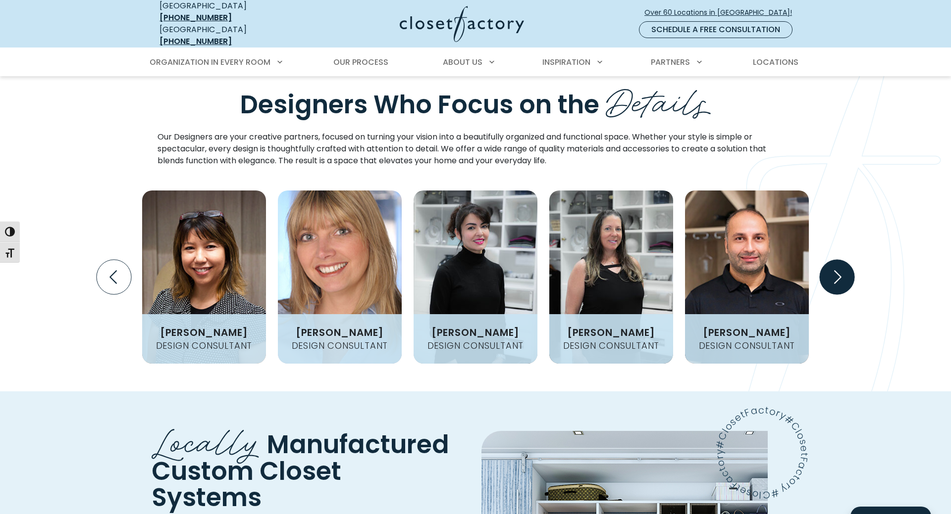
click at [830, 276] on icon "Next slide" at bounding box center [836, 277] width 35 height 35
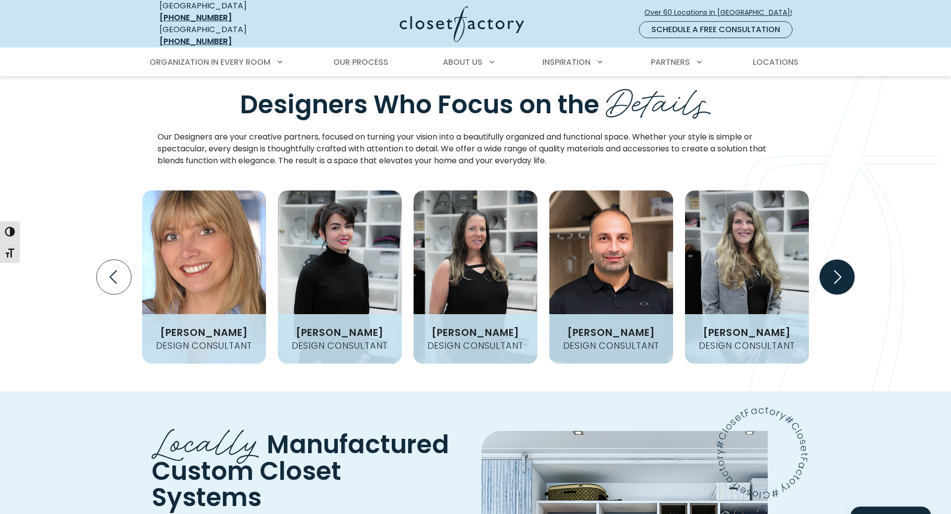
click at [830, 276] on icon "Next slide" at bounding box center [836, 277] width 35 height 35
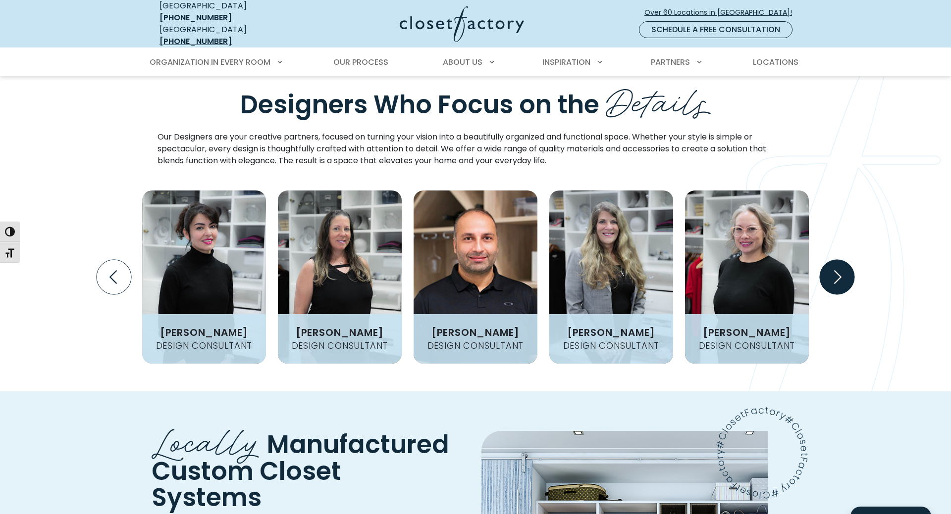
click at [830, 276] on icon "Next slide" at bounding box center [836, 277] width 35 height 35
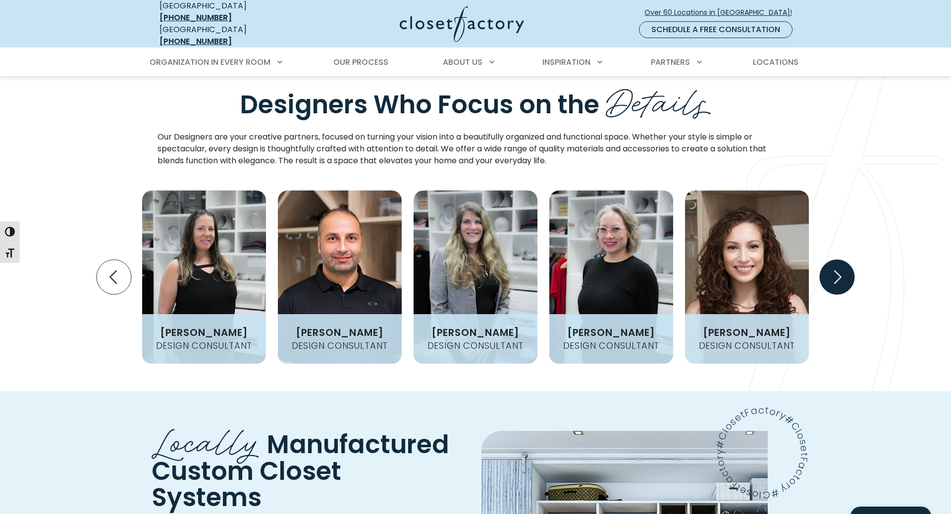
click at [830, 276] on icon "Next slide" at bounding box center [836, 277] width 35 height 35
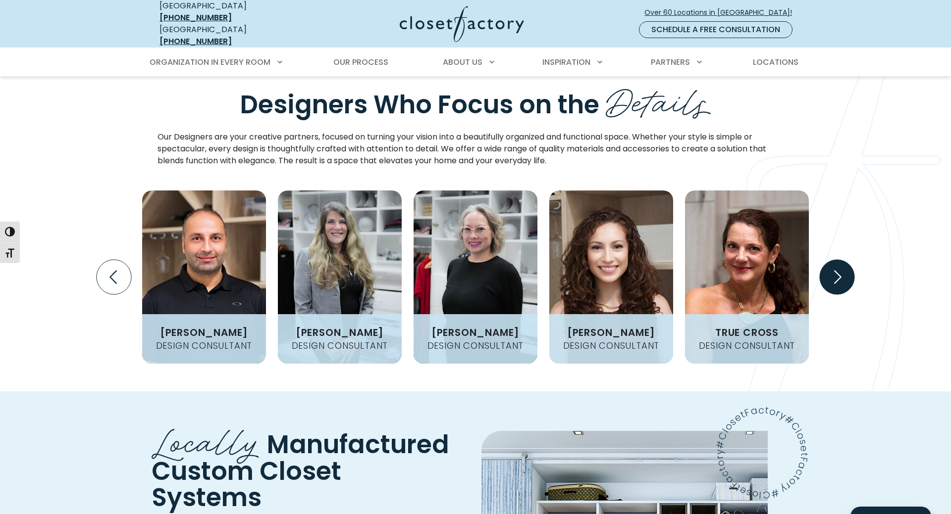
click at [830, 276] on icon "Next slide" at bounding box center [836, 277] width 35 height 35
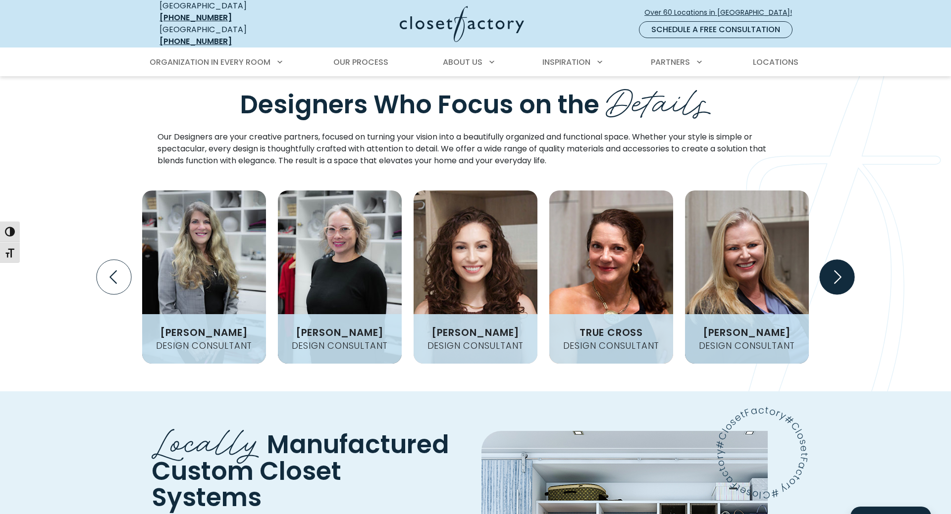
click at [830, 276] on icon "Next slide" at bounding box center [836, 277] width 35 height 35
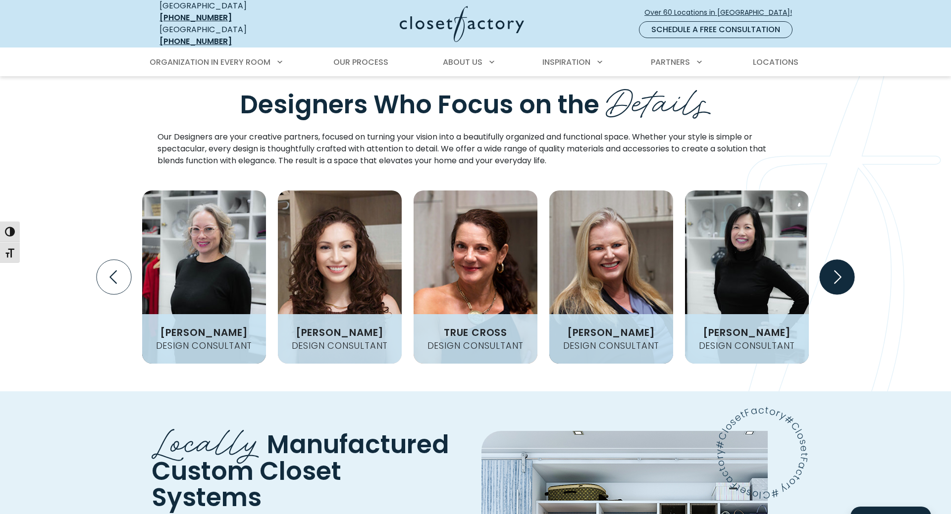
click at [830, 275] on icon "Next slide" at bounding box center [836, 277] width 35 height 35
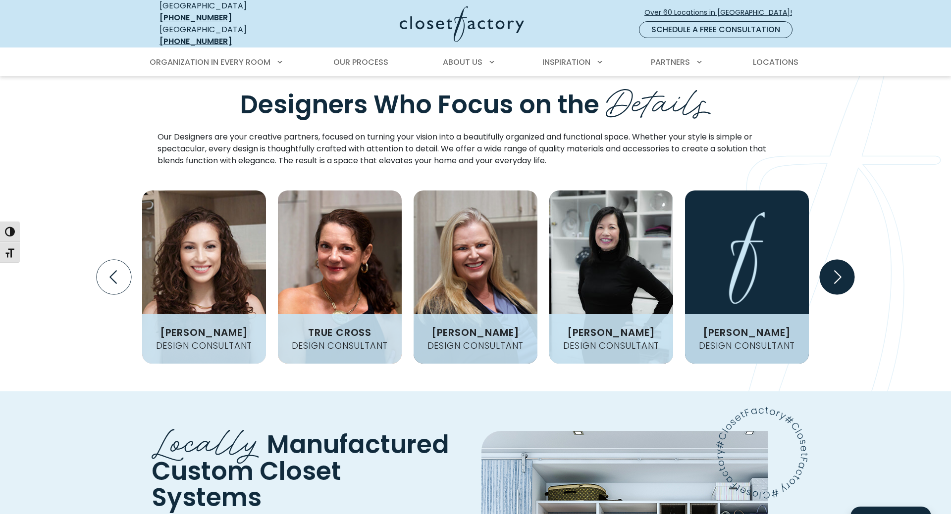
click at [830, 275] on icon "Next slide" at bounding box center [836, 277] width 35 height 35
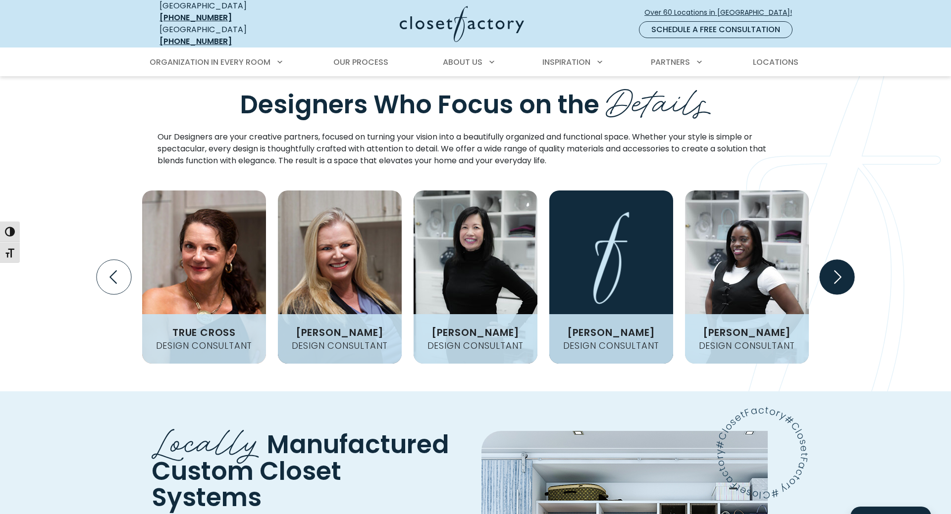
click at [830, 274] on icon "Next slide" at bounding box center [836, 277] width 35 height 35
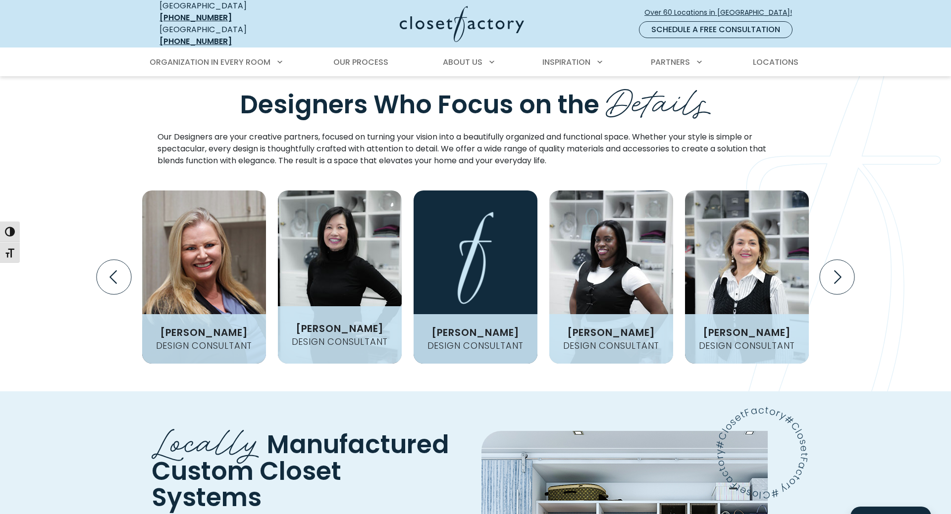
click at [332, 325] on h3 "[PERSON_NAME]" at bounding box center [340, 329] width 96 height 10
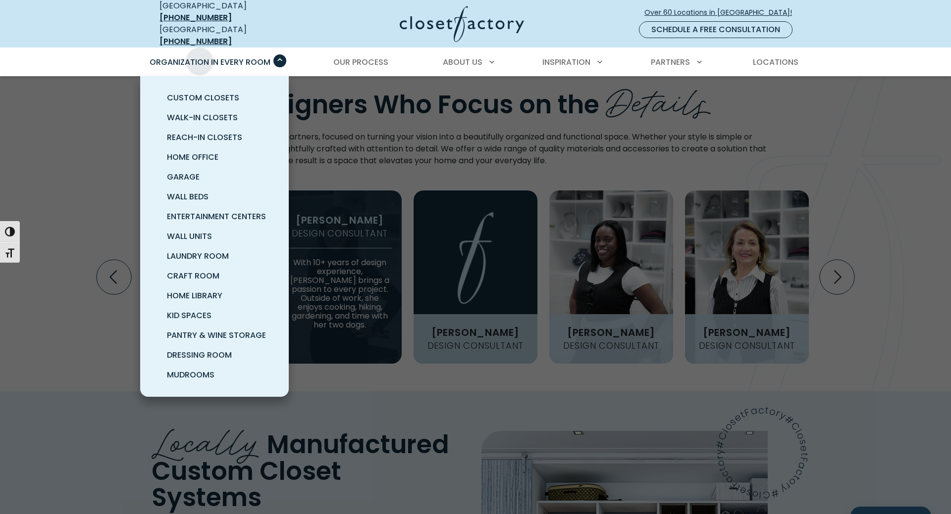
click at [200, 56] on span "Organization in Every Room" at bounding box center [210, 61] width 121 height 11
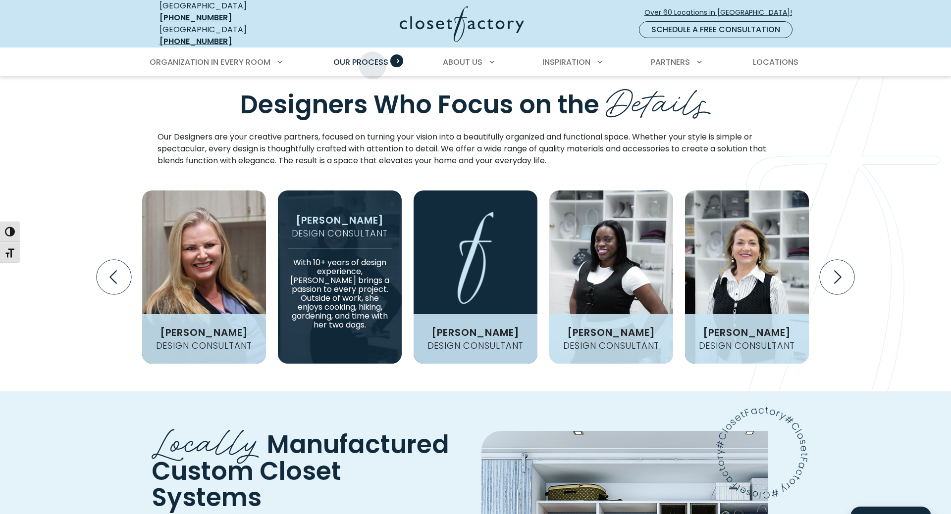
click at [372, 58] on span "Our Process" at bounding box center [360, 61] width 55 height 11
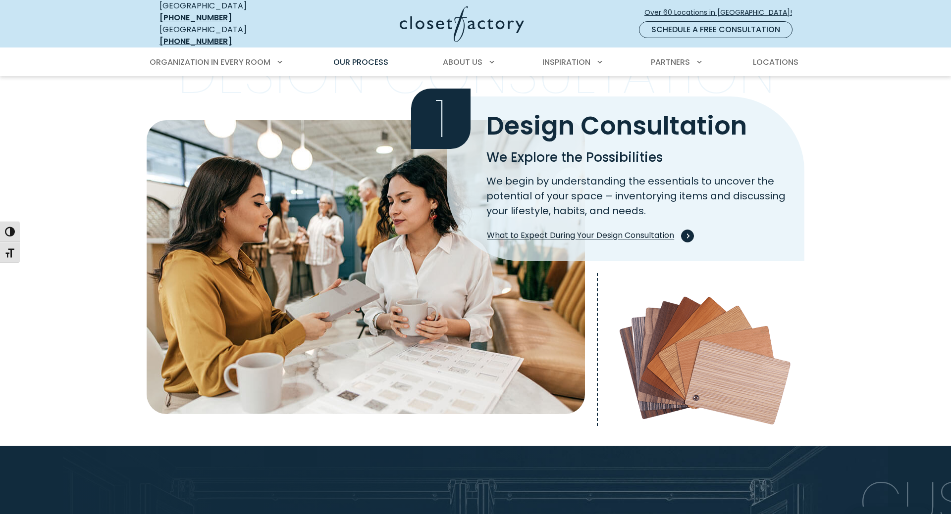
scroll to position [252, 0]
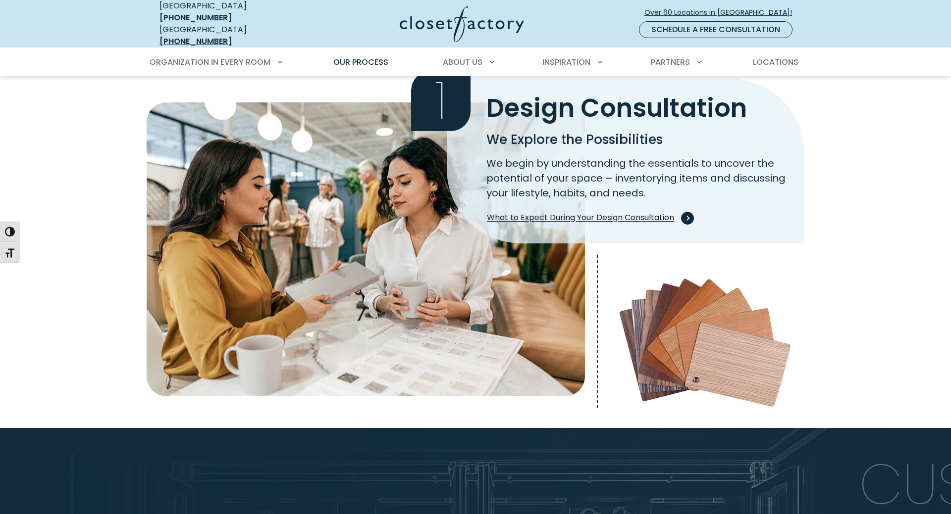
click at [624, 213] on span "What to Expect During Your Design Consultation" at bounding box center [588, 218] width 203 height 13
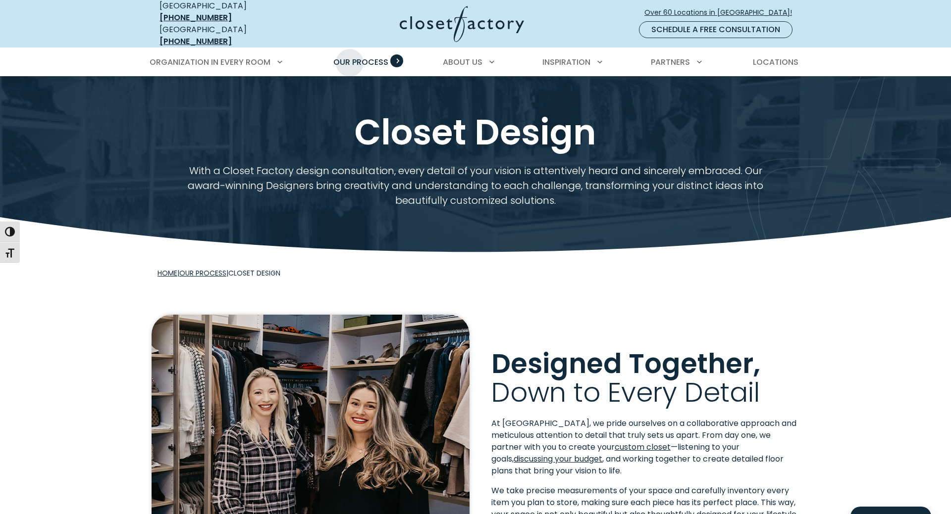
click at [350, 56] on span "Our Process" at bounding box center [360, 61] width 55 height 11
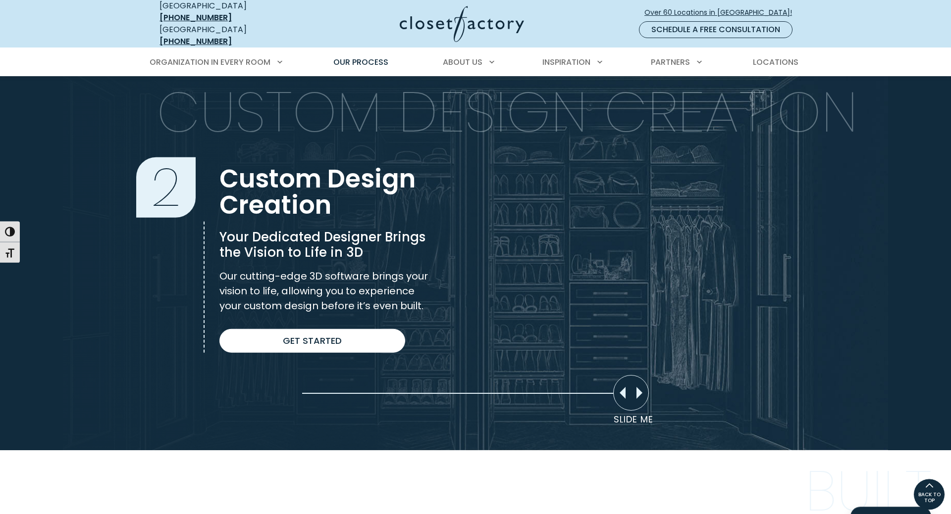
scroll to position [606, 0]
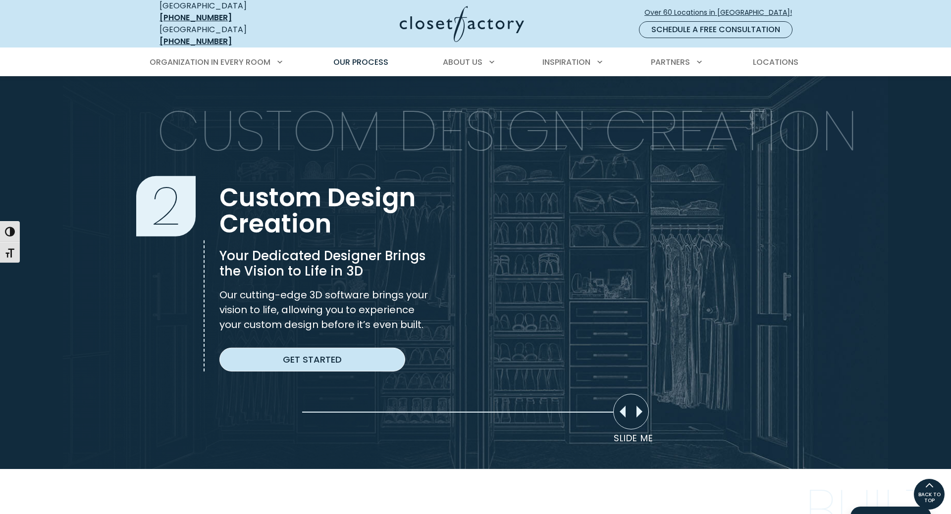
click at [325, 354] on link "Get Started" at bounding box center [312, 360] width 186 height 24
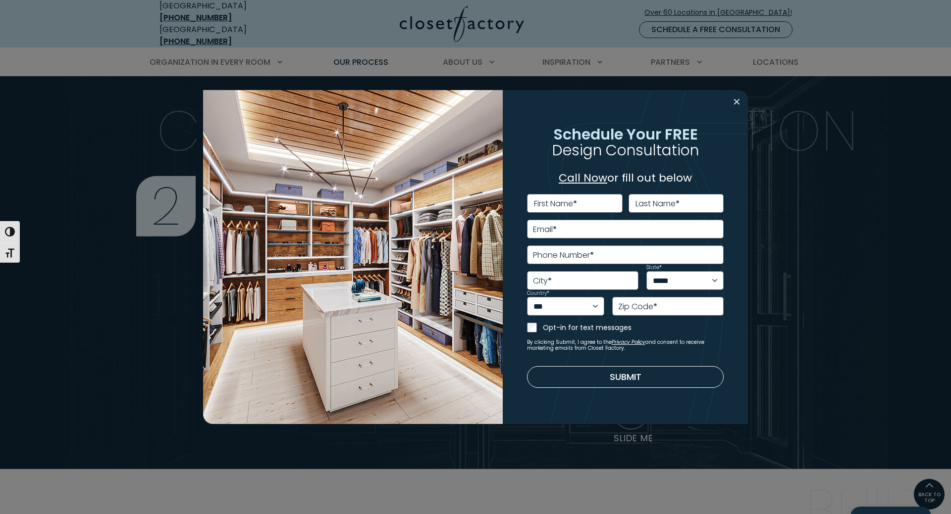
click at [733, 99] on button "Close modal" at bounding box center [736, 102] width 14 height 16
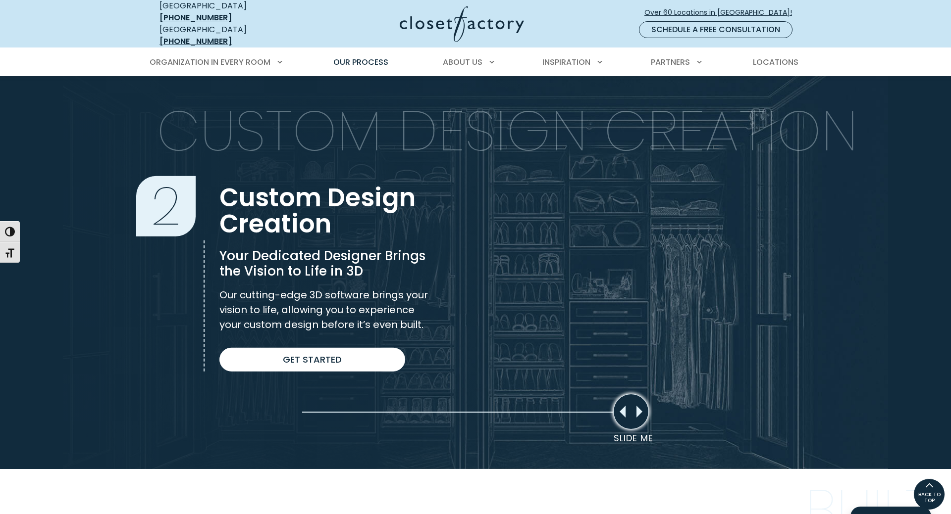
click at [625, 409] on div "Slide Me" at bounding box center [631, 412] width 36 height 36
click at [640, 405] on div "Slide Me" at bounding box center [631, 412] width 36 height 36
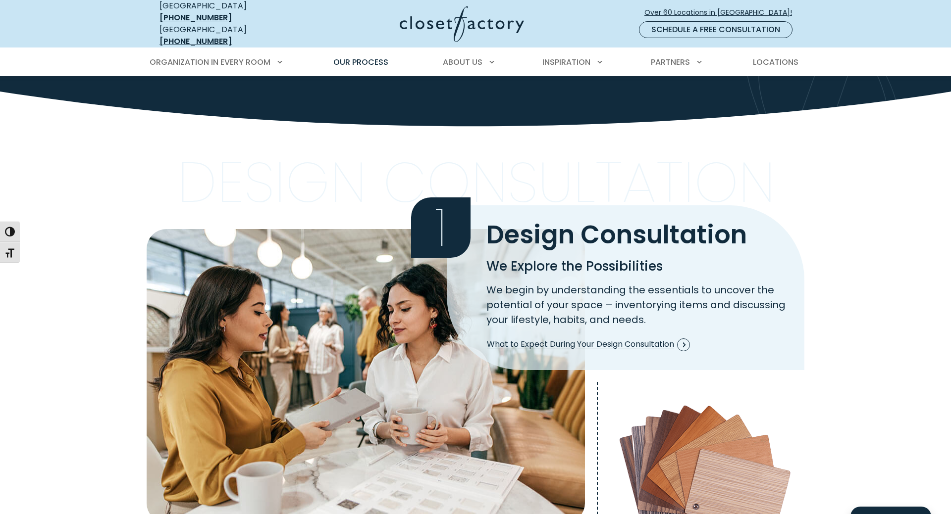
scroll to position [0, 0]
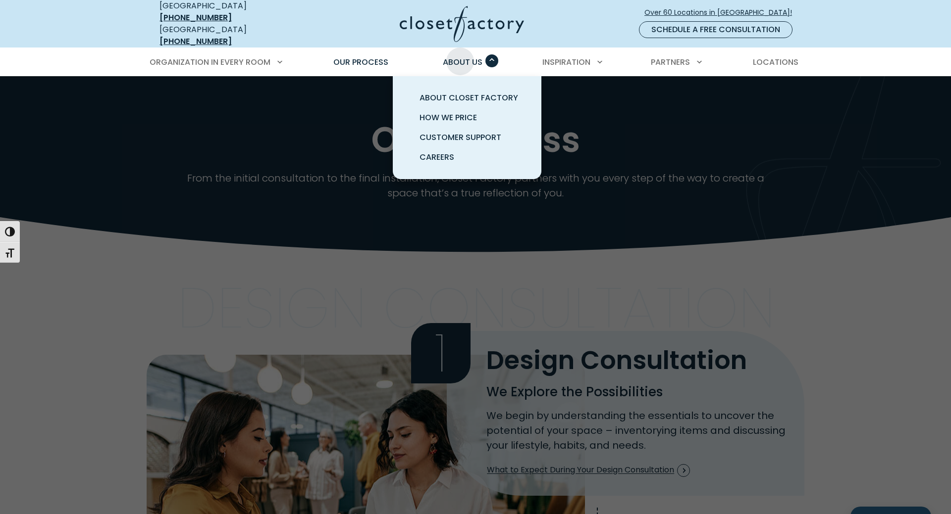
click at [460, 56] on span "About Us" at bounding box center [463, 61] width 40 height 11
click at [461, 112] on span "How We Price" at bounding box center [447, 117] width 57 height 11
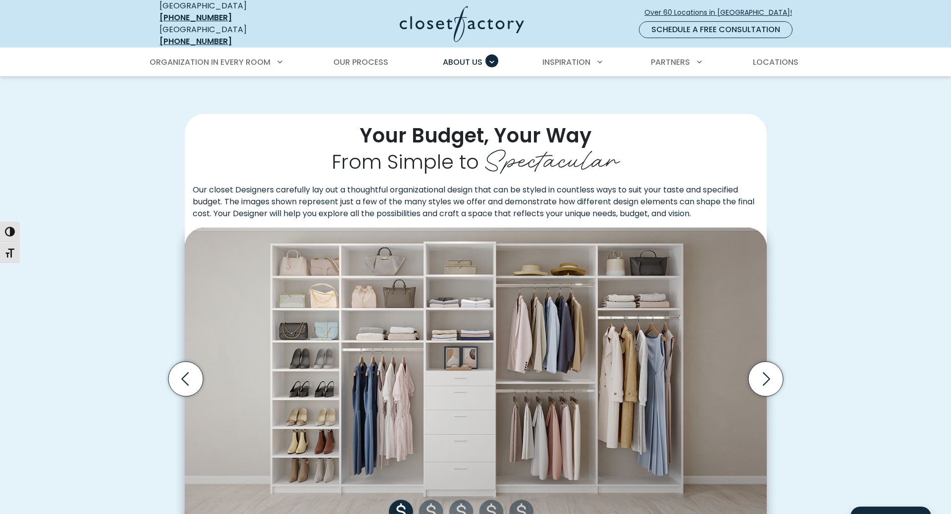
scroll to position [202, 0]
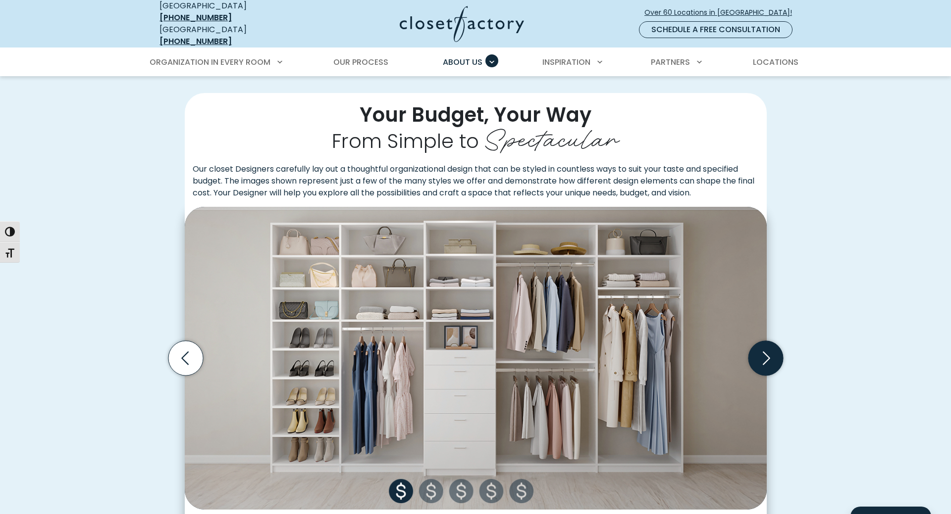
click at [762, 353] on icon "Next slide" at bounding box center [765, 358] width 35 height 35
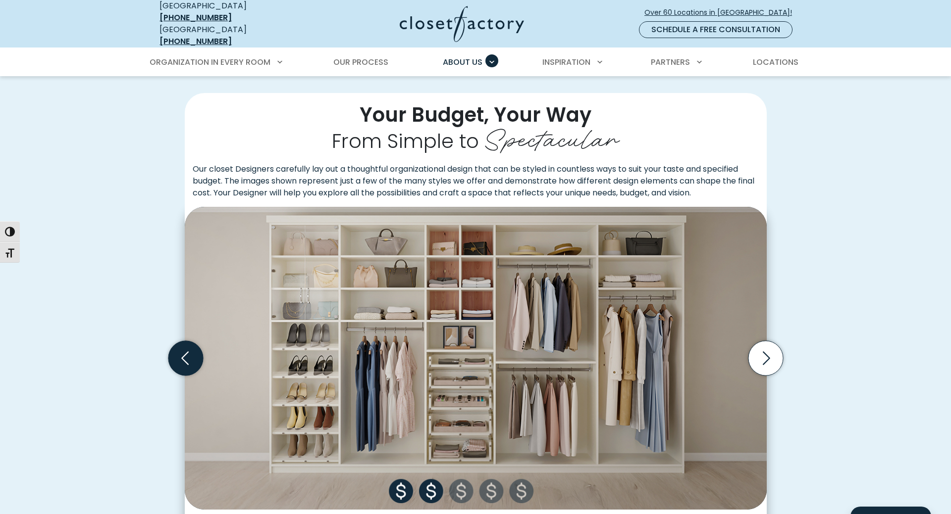
click at [184, 356] on icon "Previous slide" at bounding box center [185, 358] width 35 height 35
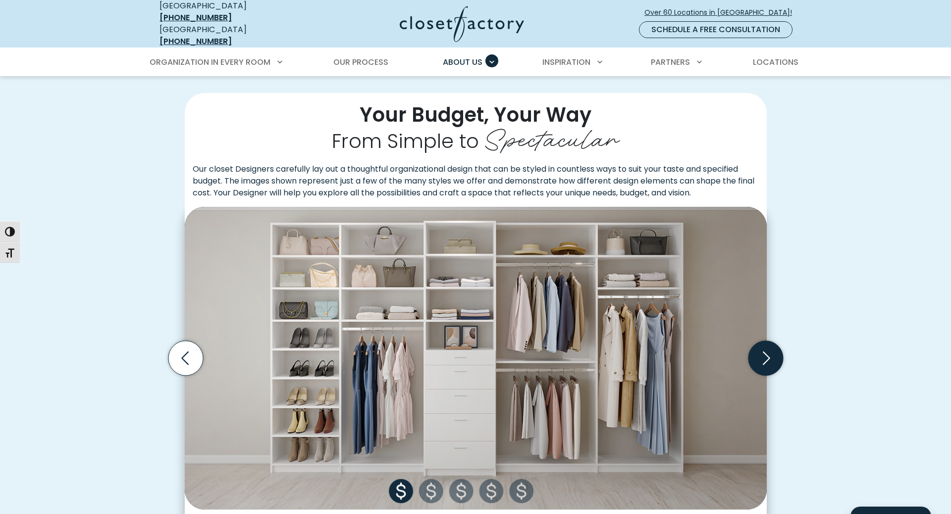
click at [769, 352] on icon "Next slide" at bounding box center [765, 358] width 7 height 13
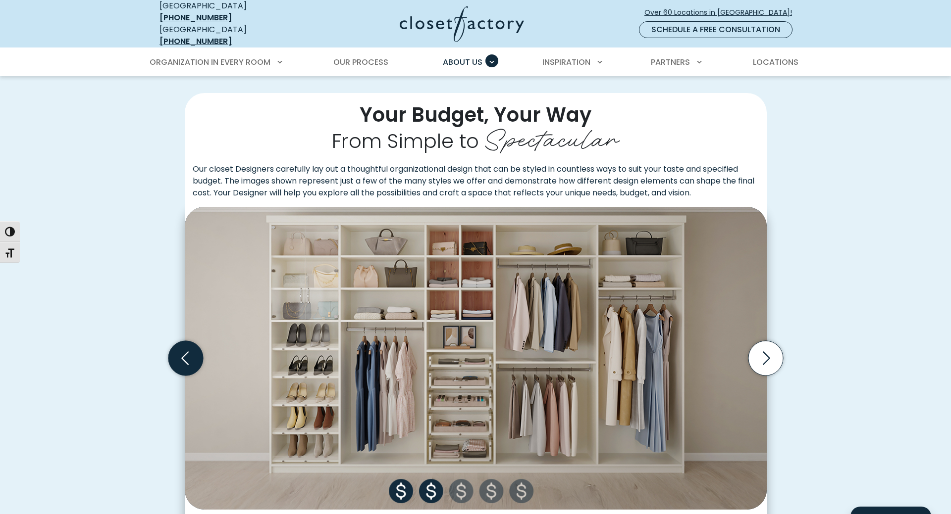
click at [178, 354] on icon "Previous slide" at bounding box center [185, 358] width 35 height 35
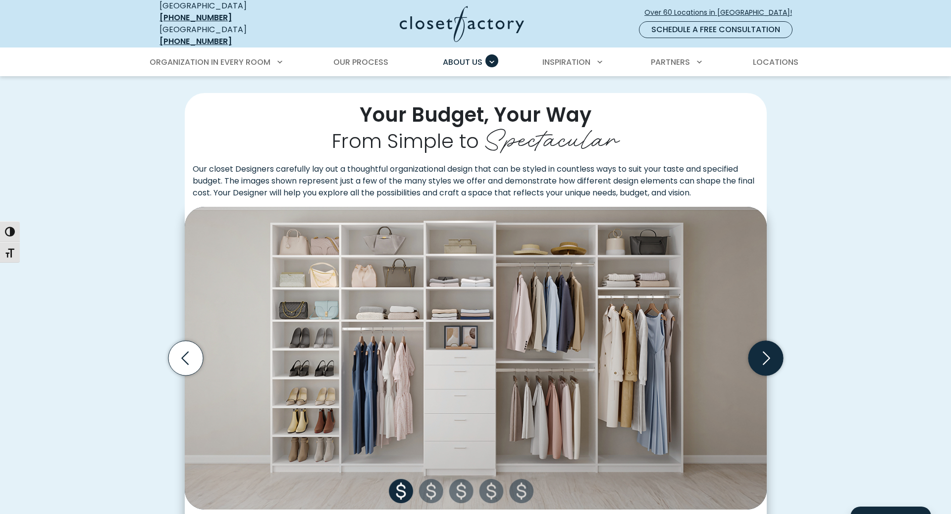
click at [772, 355] on icon "Next slide" at bounding box center [765, 358] width 35 height 35
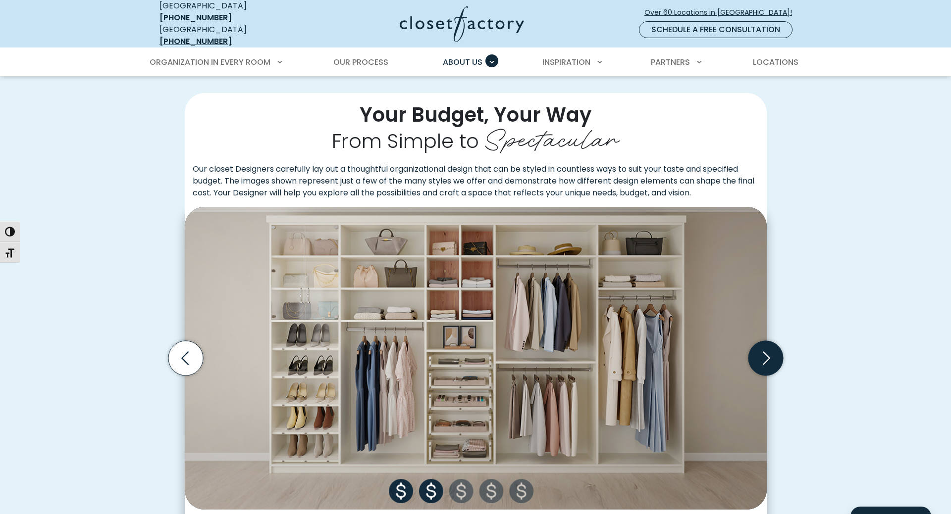
click at [772, 355] on icon "Next slide" at bounding box center [765, 358] width 35 height 35
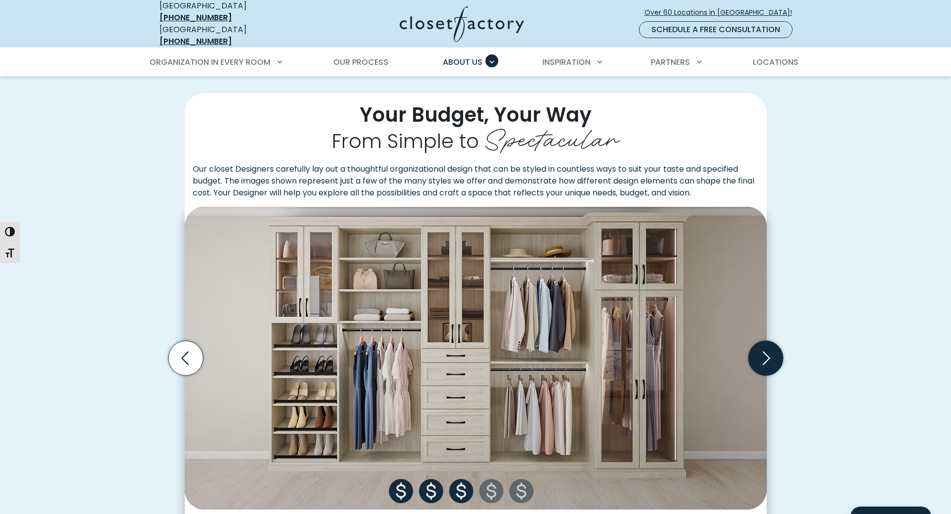
click at [772, 355] on icon "Next slide" at bounding box center [765, 358] width 35 height 35
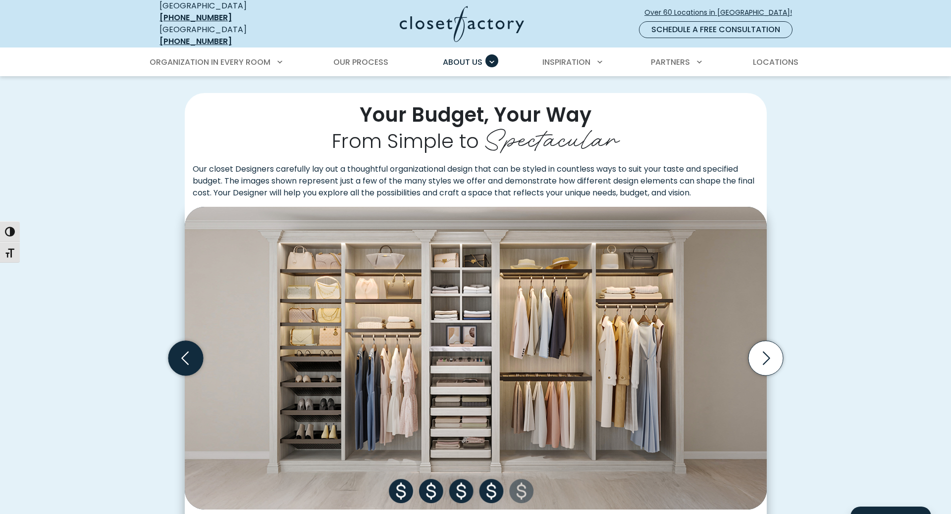
click at [188, 354] on icon "Previous slide" at bounding box center [185, 358] width 35 height 35
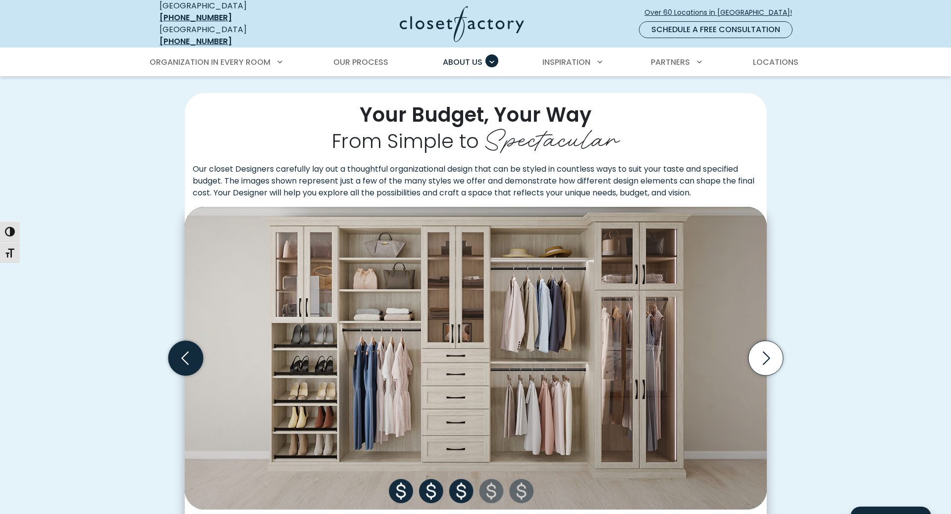
click at [188, 354] on icon "Previous slide" at bounding box center [185, 358] width 35 height 35
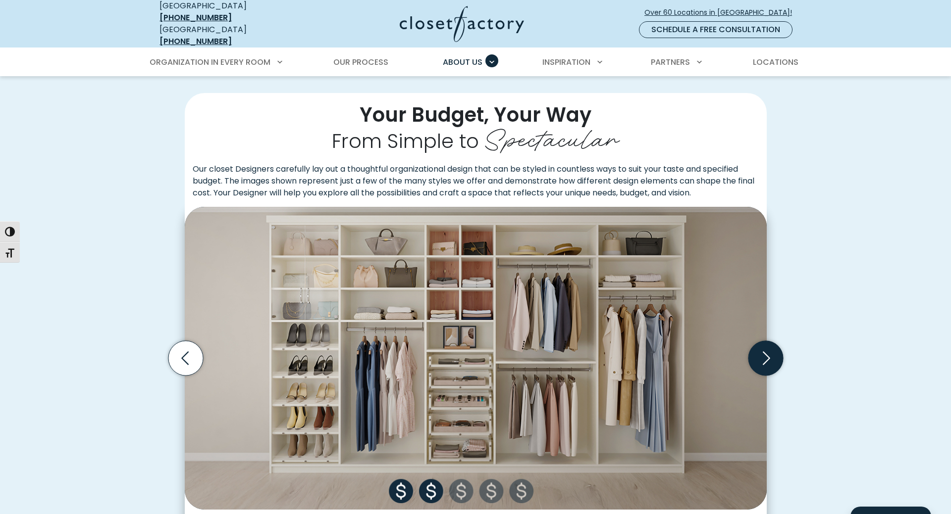
click at [758, 354] on icon "Next slide" at bounding box center [765, 358] width 35 height 35
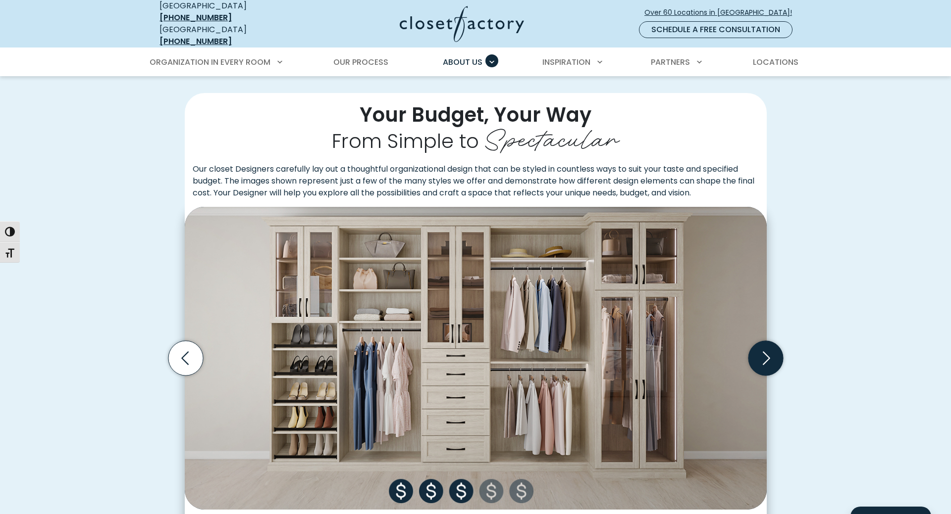
click at [758, 354] on icon "Next slide" at bounding box center [765, 358] width 35 height 35
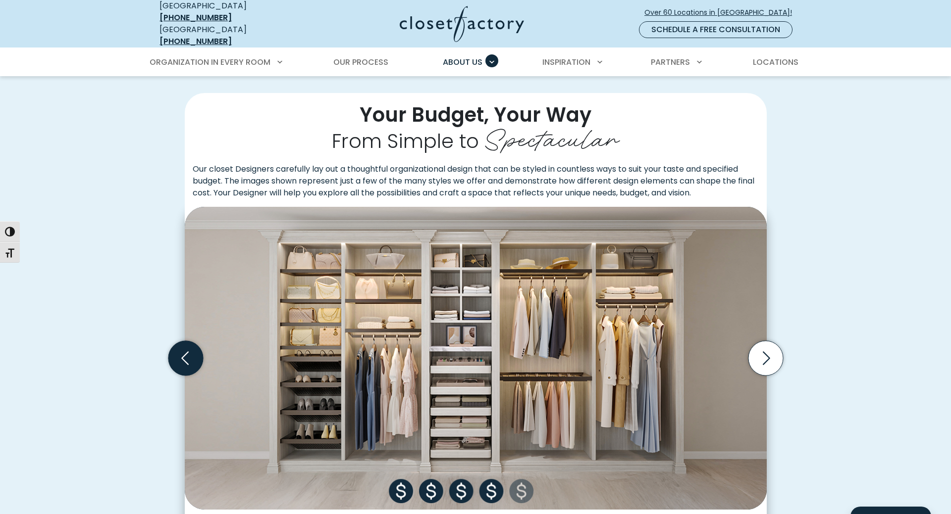
click at [179, 355] on icon "Previous slide" at bounding box center [185, 358] width 35 height 35
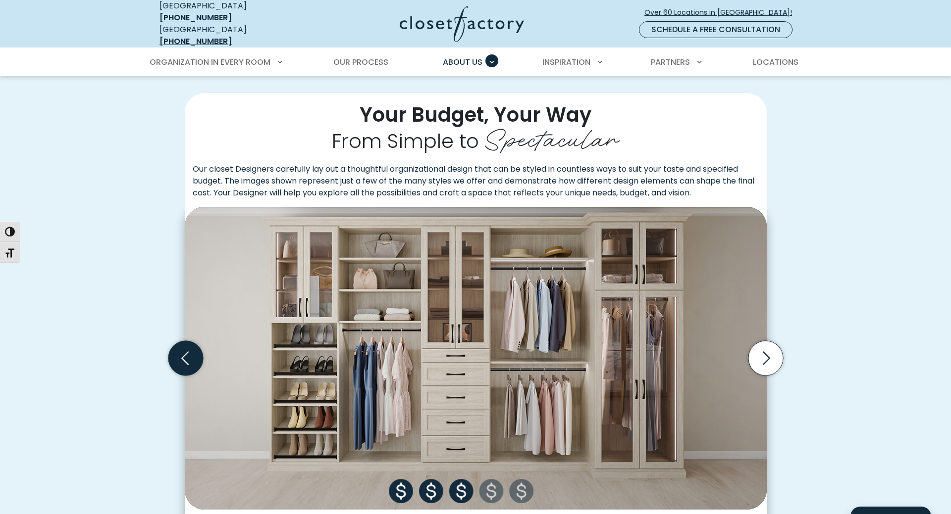
click at [184, 356] on icon "Previous slide" at bounding box center [185, 358] width 35 height 35
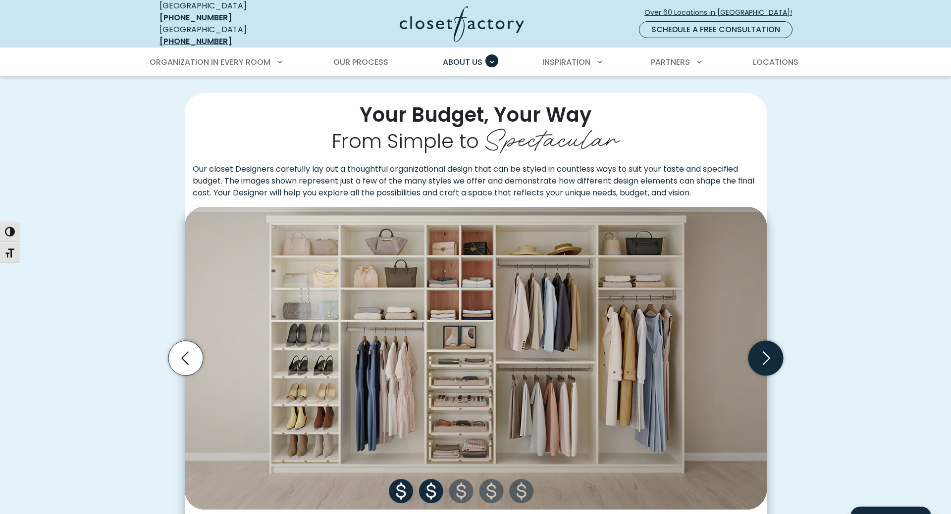
click at [767, 353] on icon "Next slide" at bounding box center [765, 358] width 7 height 13
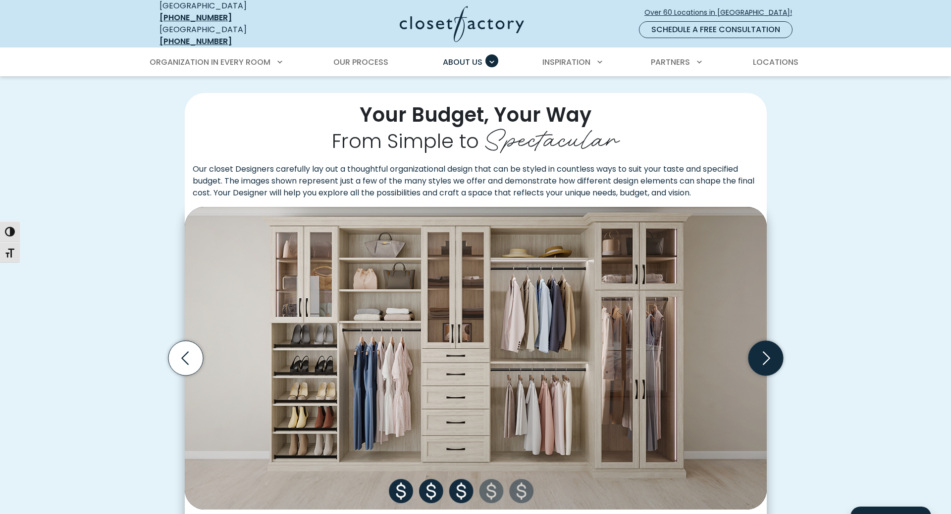
click at [767, 353] on icon "Next slide" at bounding box center [765, 358] width 7 height 13
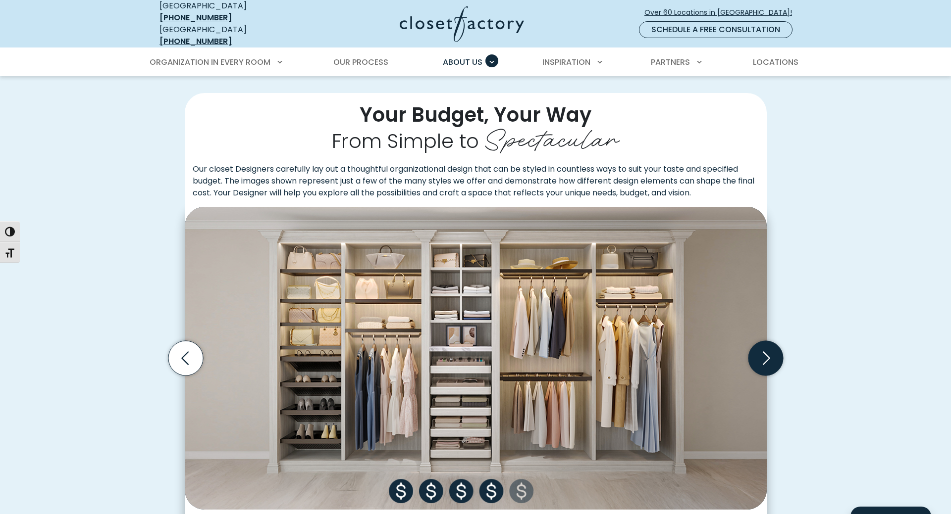
click at [767, 353] on icon "Next slide" at bounding box center [765, 358] width 7 height 13
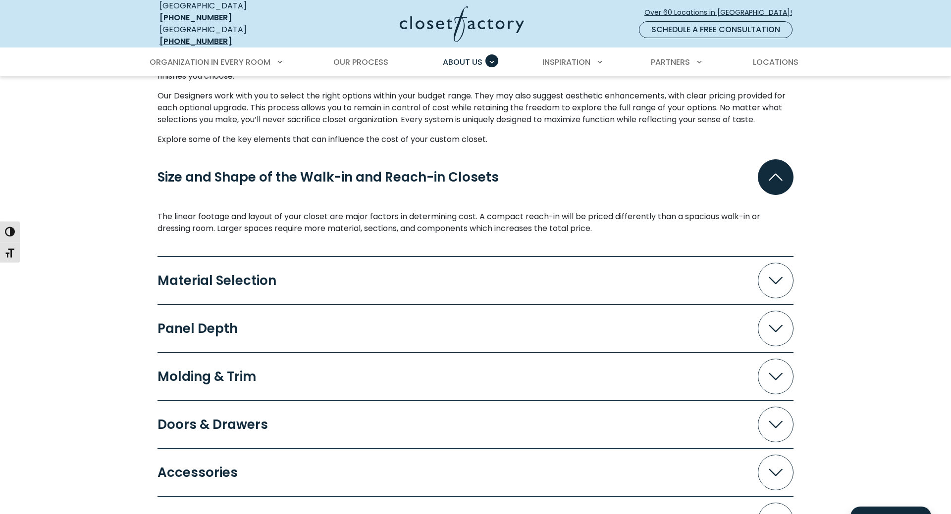
scroll to position [858, 0]
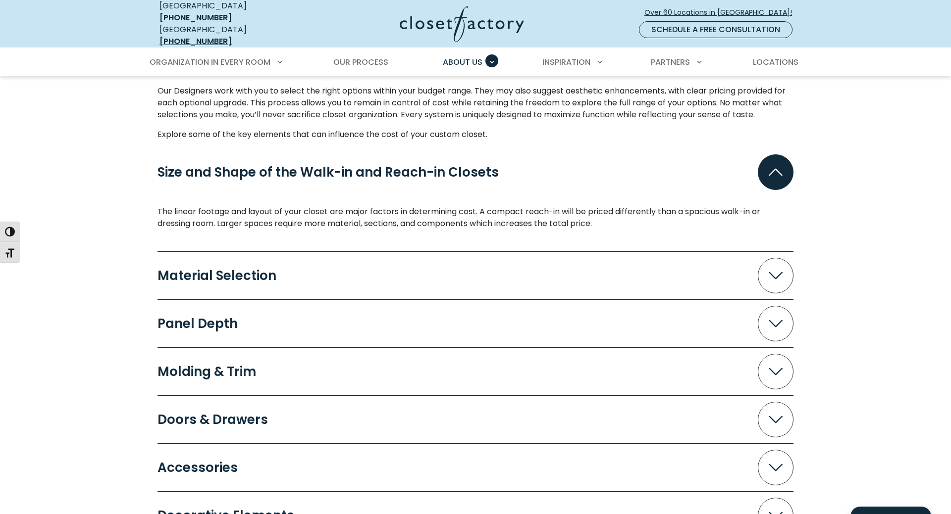
click at [777, 276] on span "Accordion" at bounding box center [775, 276] width 36 height 36
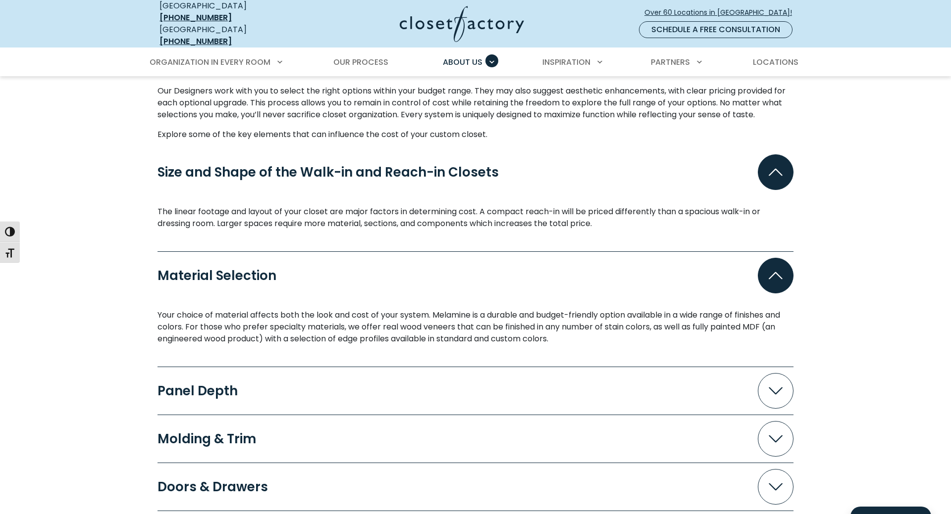
click at [777, 388] on icon "Accordion" at bounding box center [775, 391] width 14 height 7
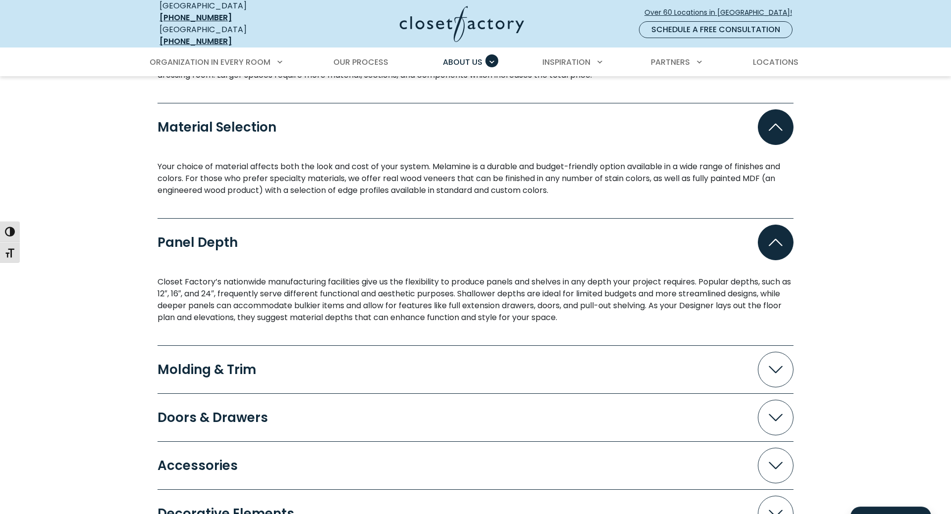
scroll to position [1010, 0]
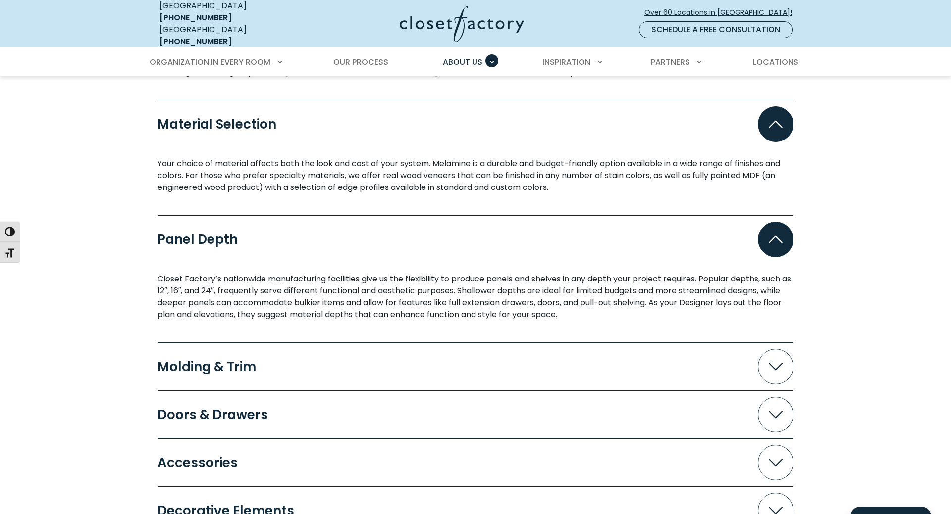
click at [770, 363] on icon "Accordion" at bounding box center [775, 366] width 14 height 7
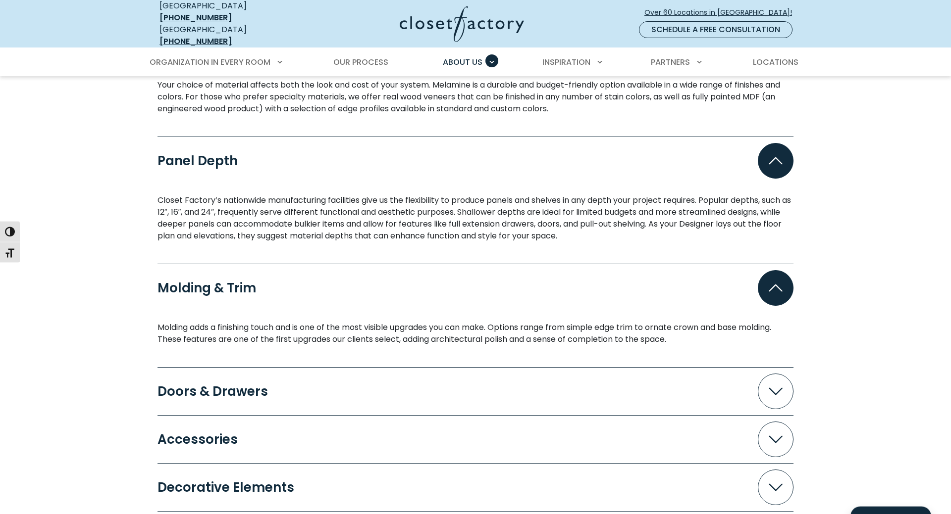
scroll to position [1111, 0]
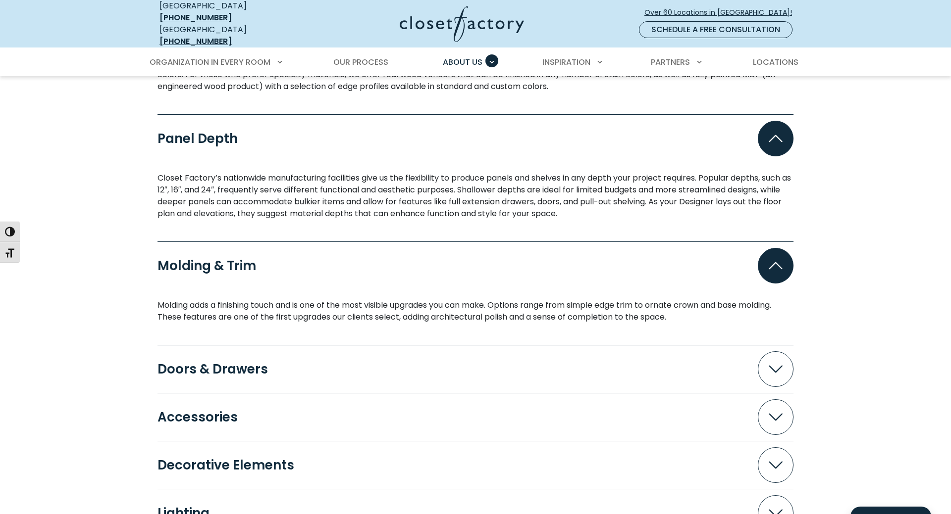
click at [774, 366] on icon "Accordion" at bounding box center [775, 369] width 14 height 7
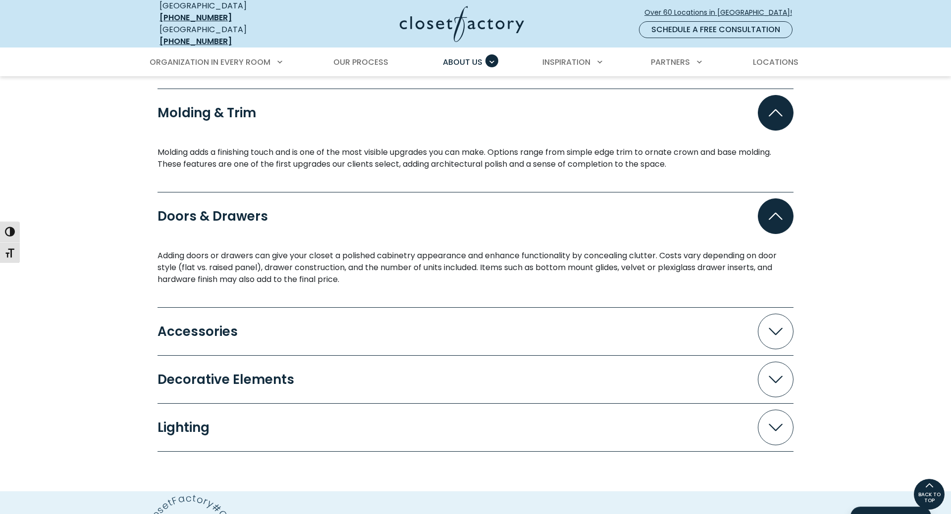
scroll to position [1262, 0]
click at [780, 330] on icon "Accordion" at bounding box center [775, 333] width 14 height 7
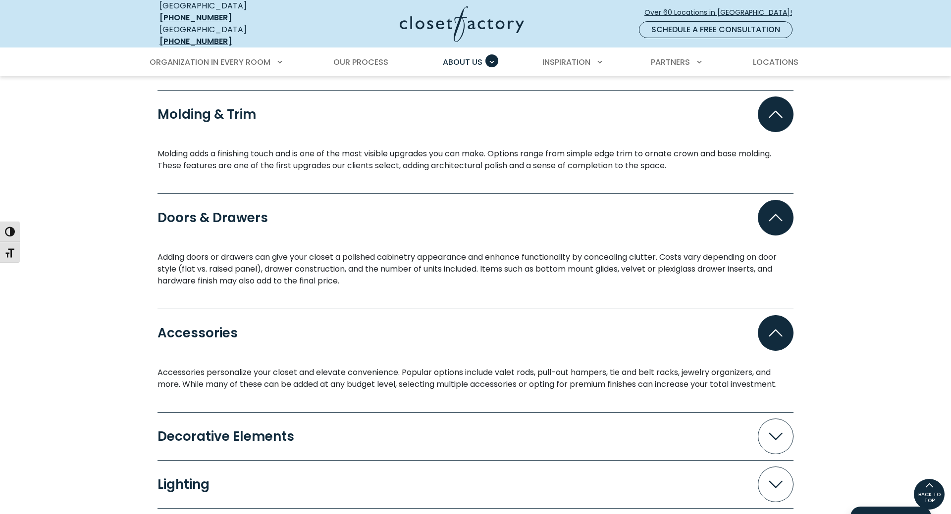
click at [767, 427] on span "Accordion" at bounding box center [775, 437] width 36 height 36
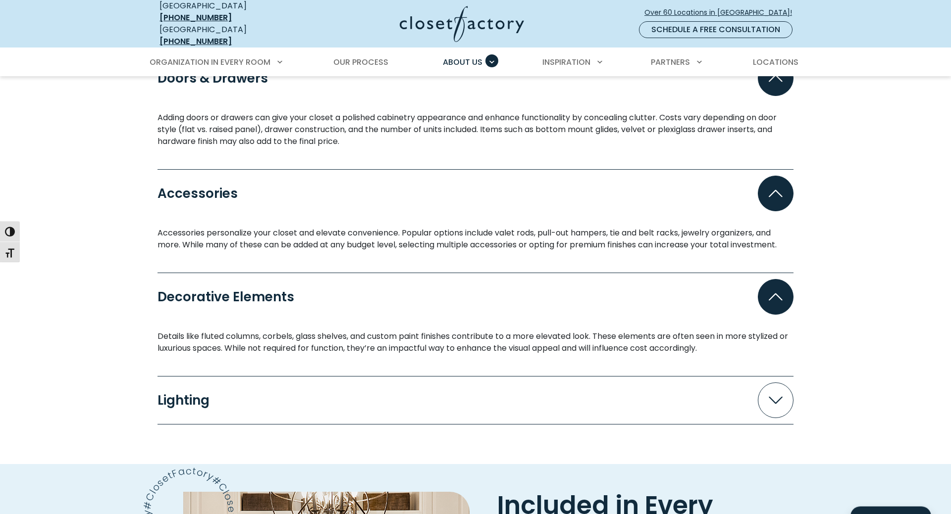
scroll to position [1414, 0]
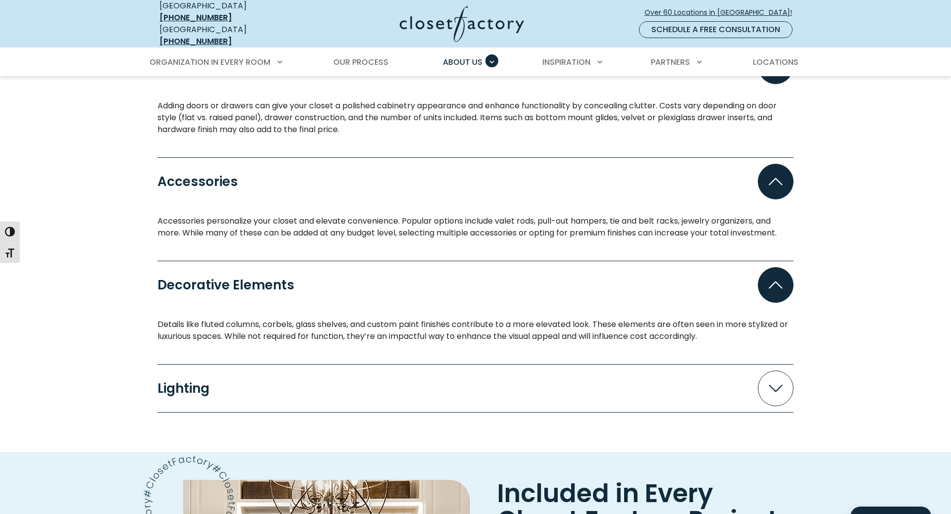
click at [785, 379] on span "Accordion" at bounding box center [775, 389] width 36 height 36
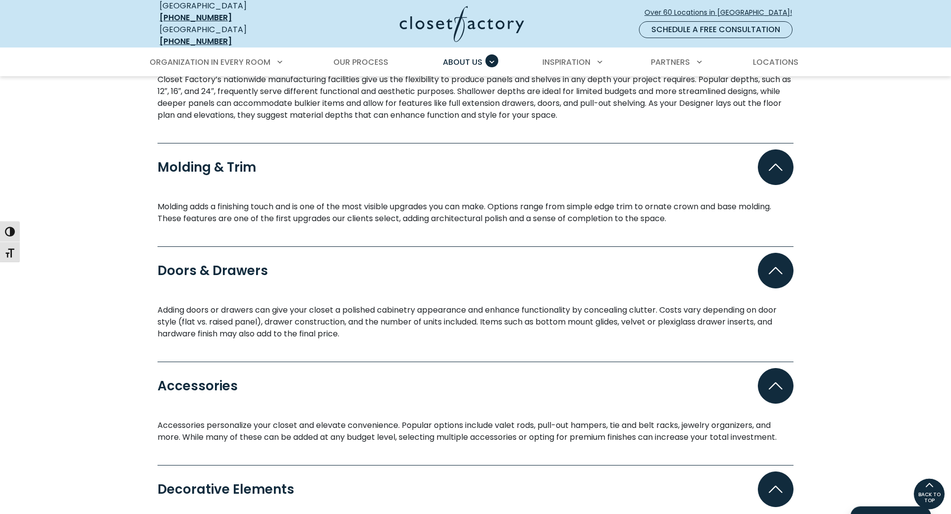
scroll to position [1114, 0]
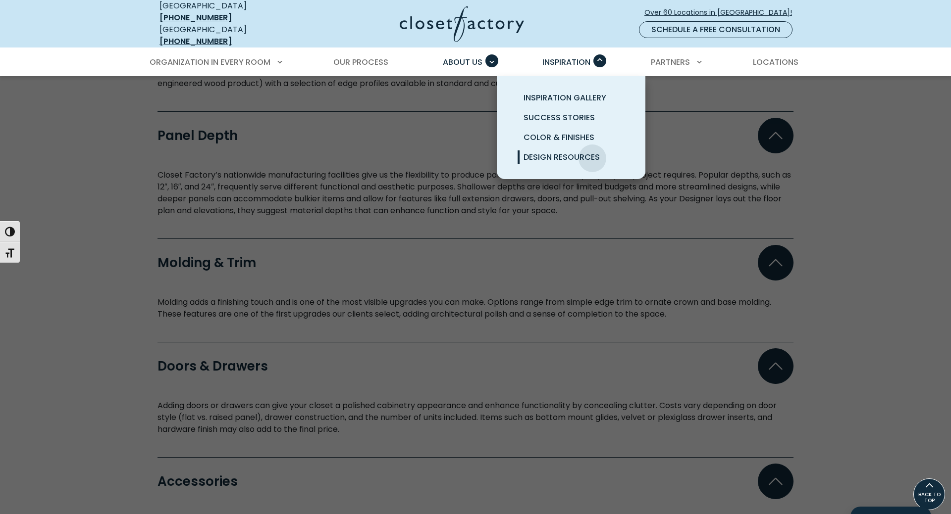
click at [592, 151] on span "Design Resources" at bounding box center [561, 156] width 76 height 11
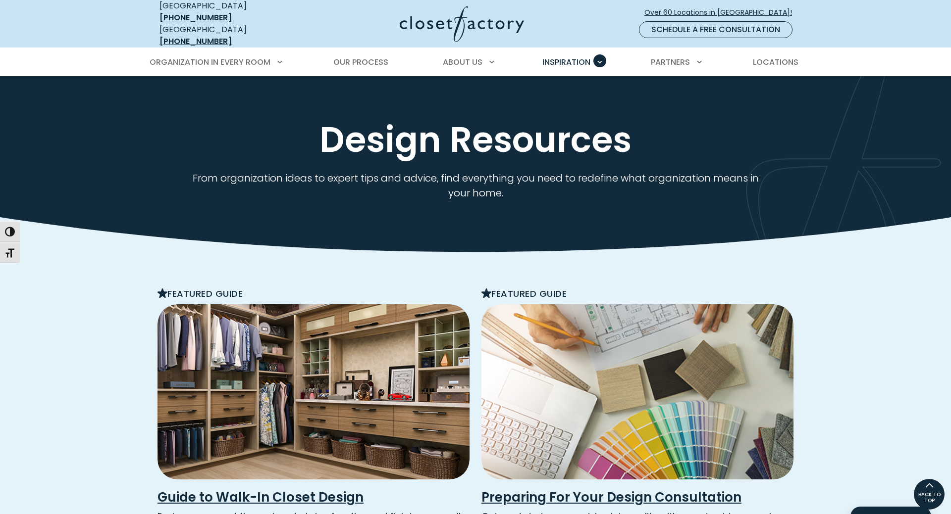
scroll to position [505, 0]
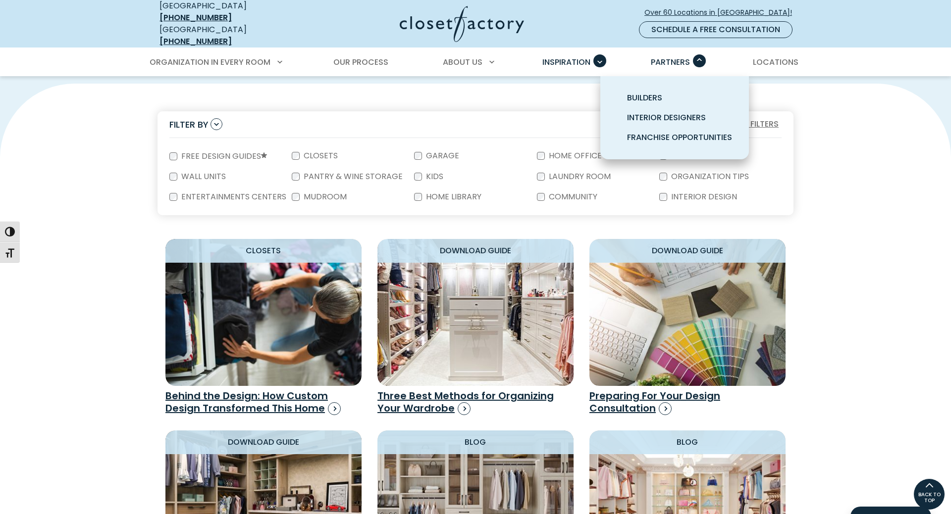
click at [677, 56] on span "Partners" at bounding box center [670, 61] width 39 height 11
click at [664, 112] on span "Interior Designers" at bounding box center [666, 117] width 79 height 11
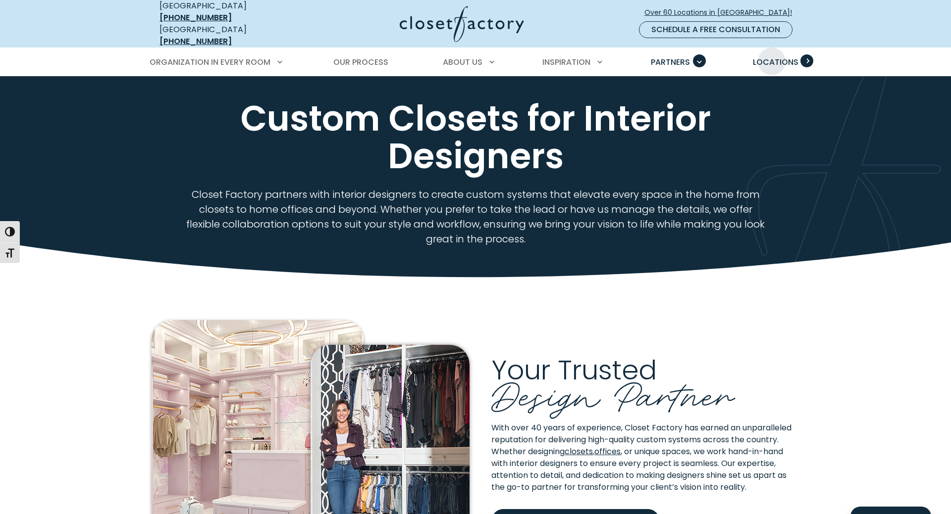
click at [771, 56] on span "Locations" at bounding box center [776, 61] width 46 height 11
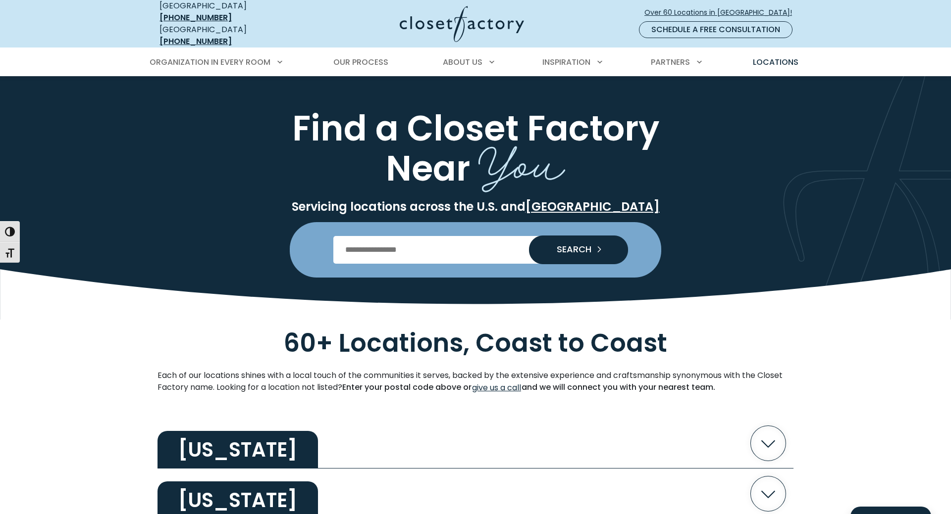
click at [406, 247] on input "Enter Postal Code" at bounding box center [475, 250] width 285 height 28
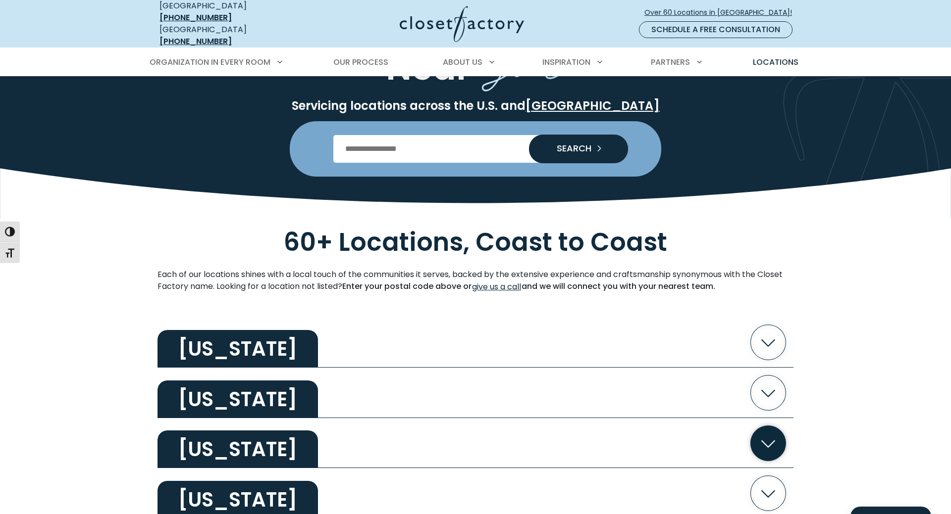
scroll to position [151, 0]
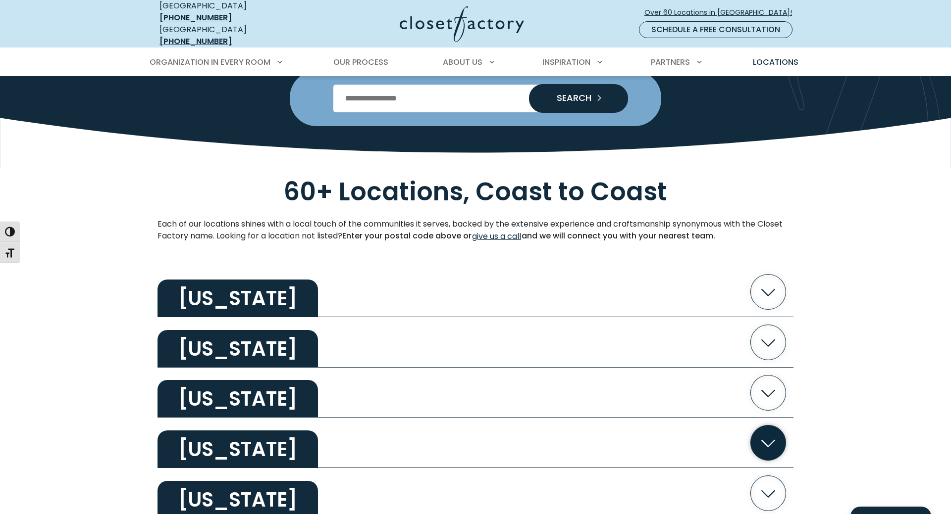
click at [770, 440] on icon "button" at bounding box center [768, 443] width 35 height 35
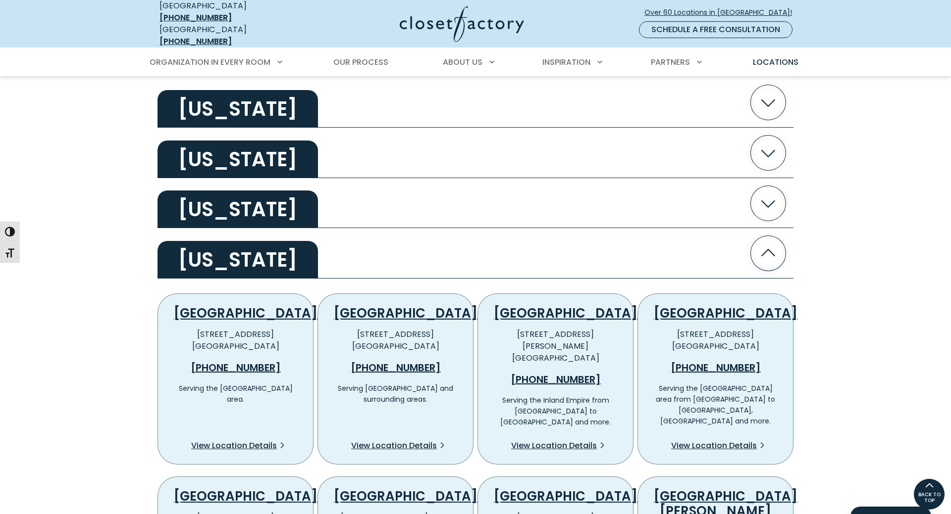
scroll to position [303, 0]
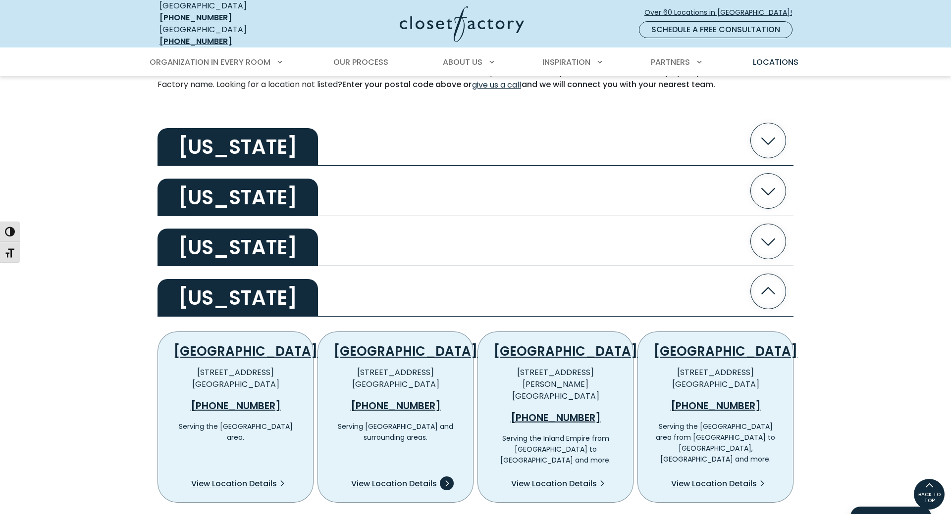
click at [414, 478] on span "View Location Details" at bounding box center [394, 484] width 86 height 12
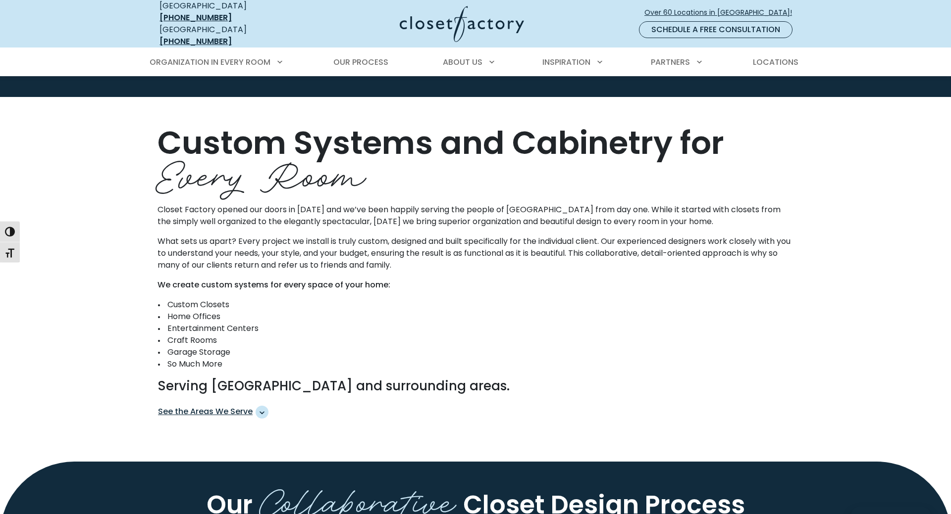
scroll to position [404, 0]
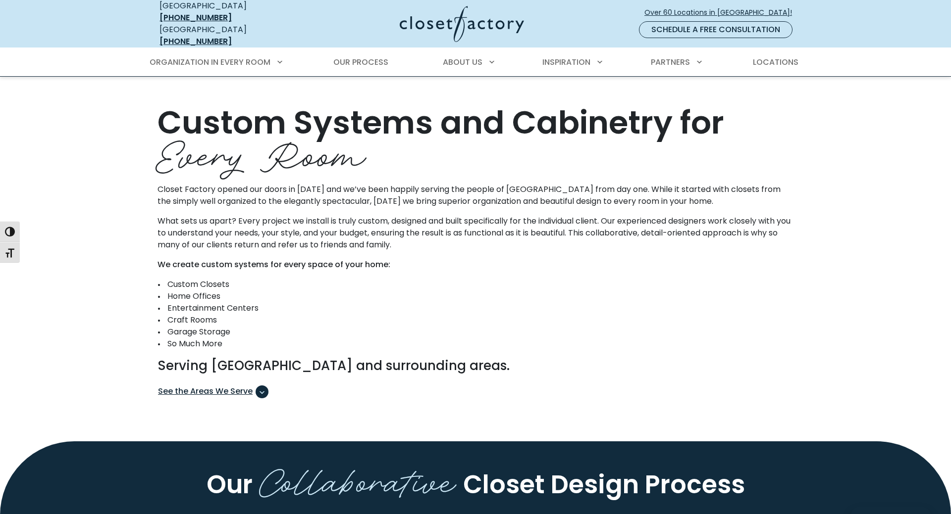
click at [258, 386] on span "See the Areas We Serve" at bounding box center [213, 392] width 110 height 13
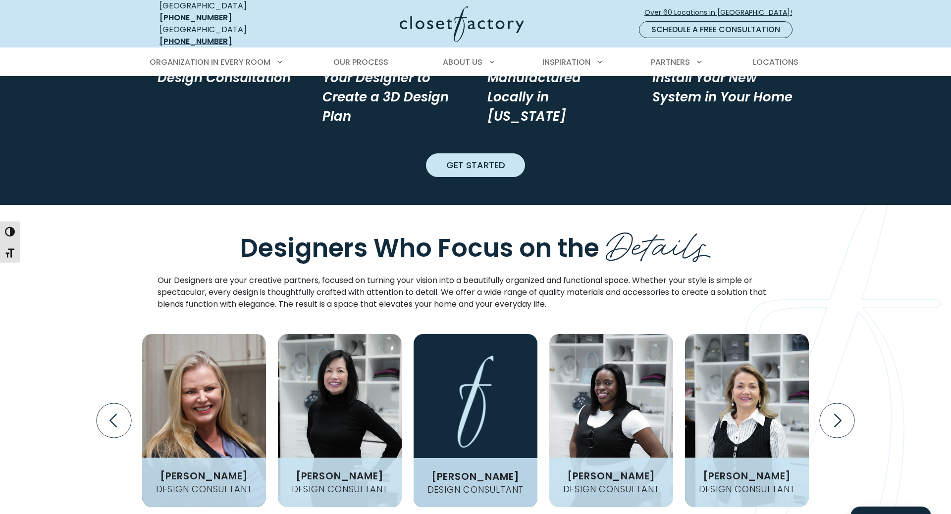
scroll to position [1060, 0]
